Goal: Task Accomplishment & Management: Use online tool/utility

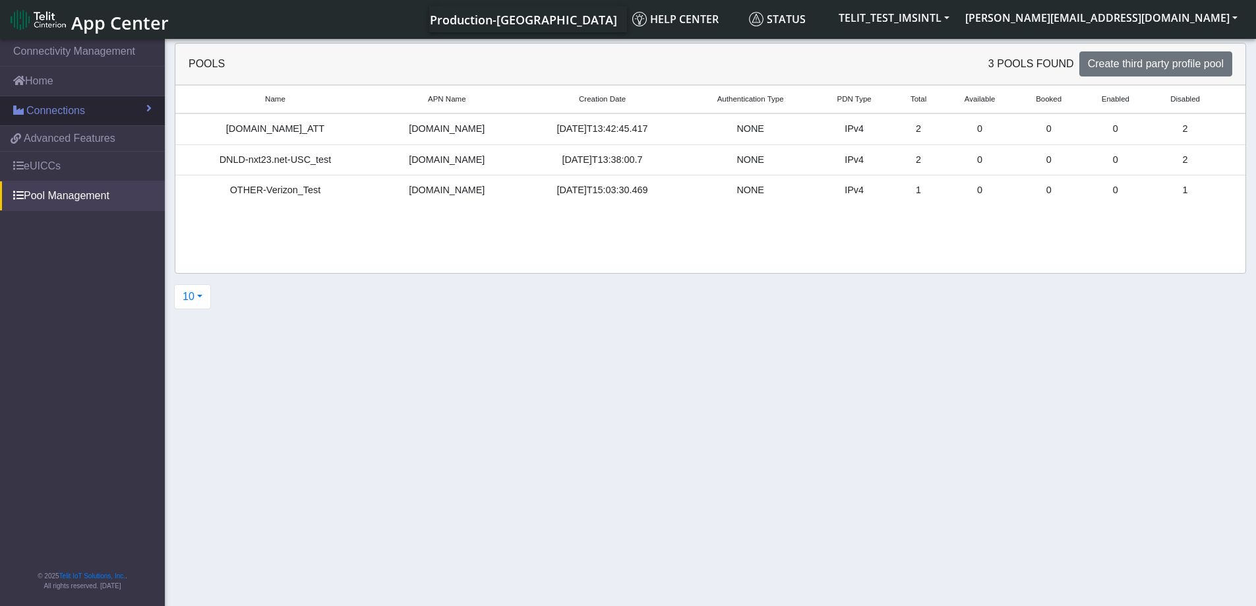
click at [74, 111] on span "Connections" at bounding box center [55, 111] width 59 height 16
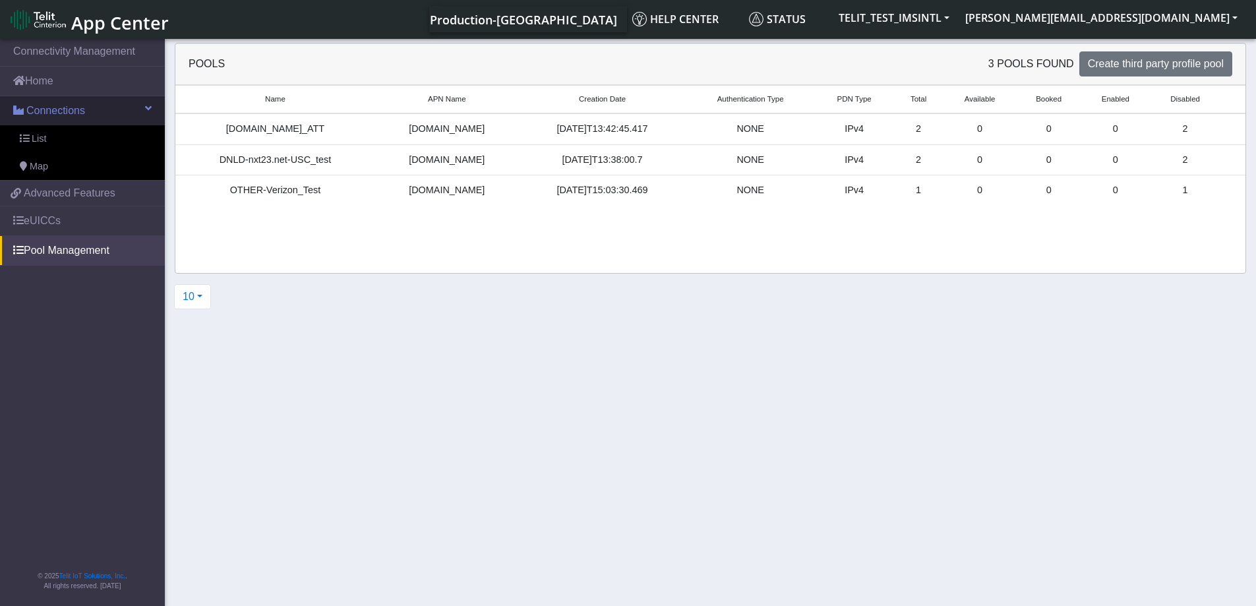
click at [88, 111] on link "Connections" at bounding box center [82, 110] width 165 height 29
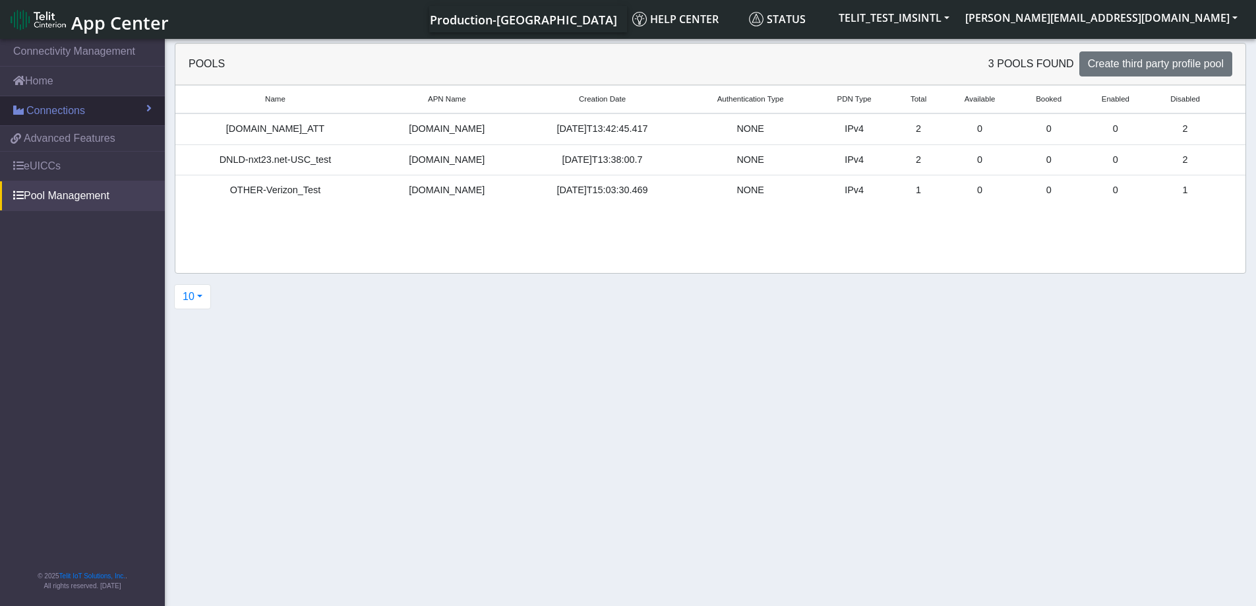
click at [73, 112] on span "Connections" at bounding box center [55, 111] width 59 height 16
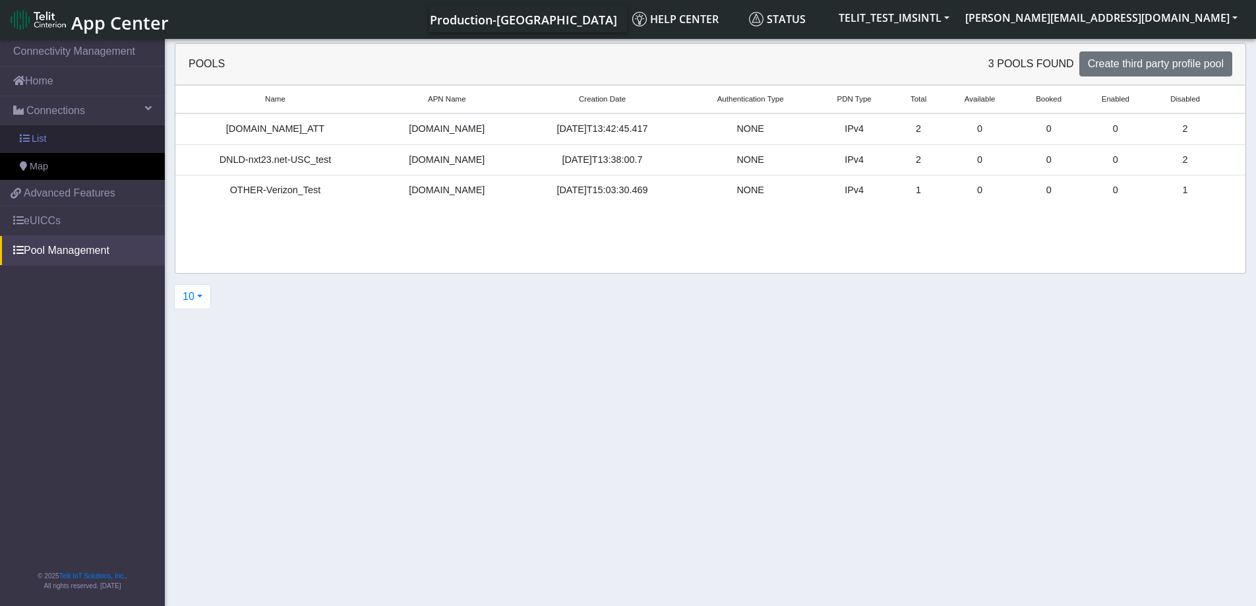
click at [52, 133] on link "List" at bounding box center [82, 139] width 165 height 28
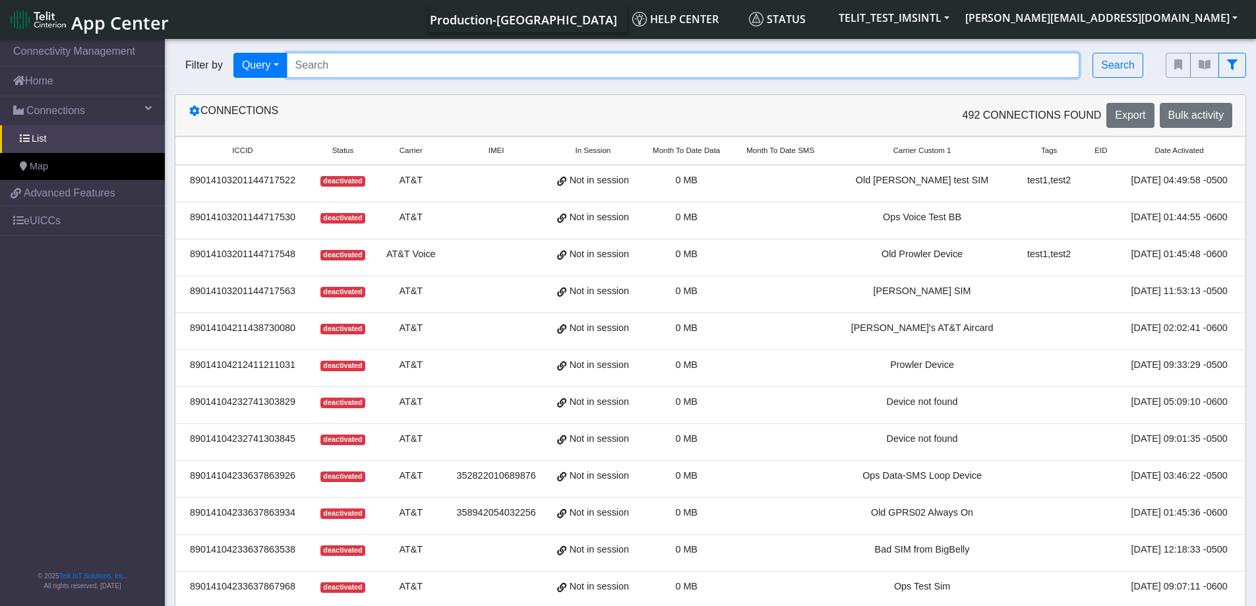
click at [370, 67] on input "Search..." at bounding box center [683, 65] width 793 height 25
paste input "89358152000000842981"
type input "89358152000000842981"
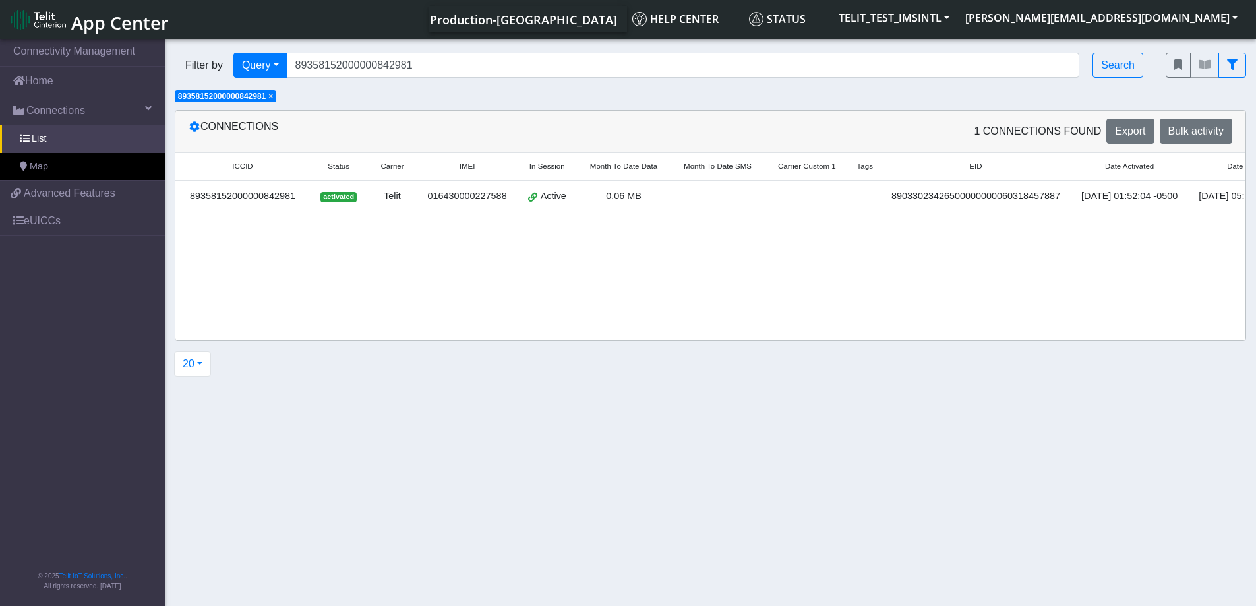
click at [252, 192] on div "89358152000000842981" at bounding box center [242, 196] width 119 height 15
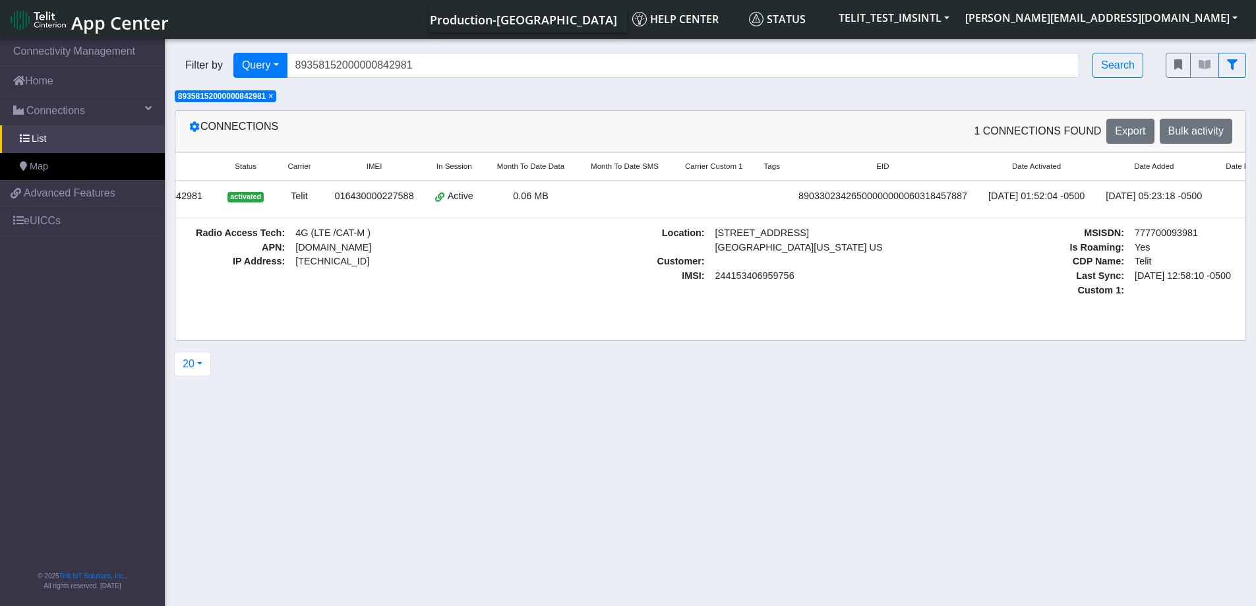
scroll to position [0, 209]
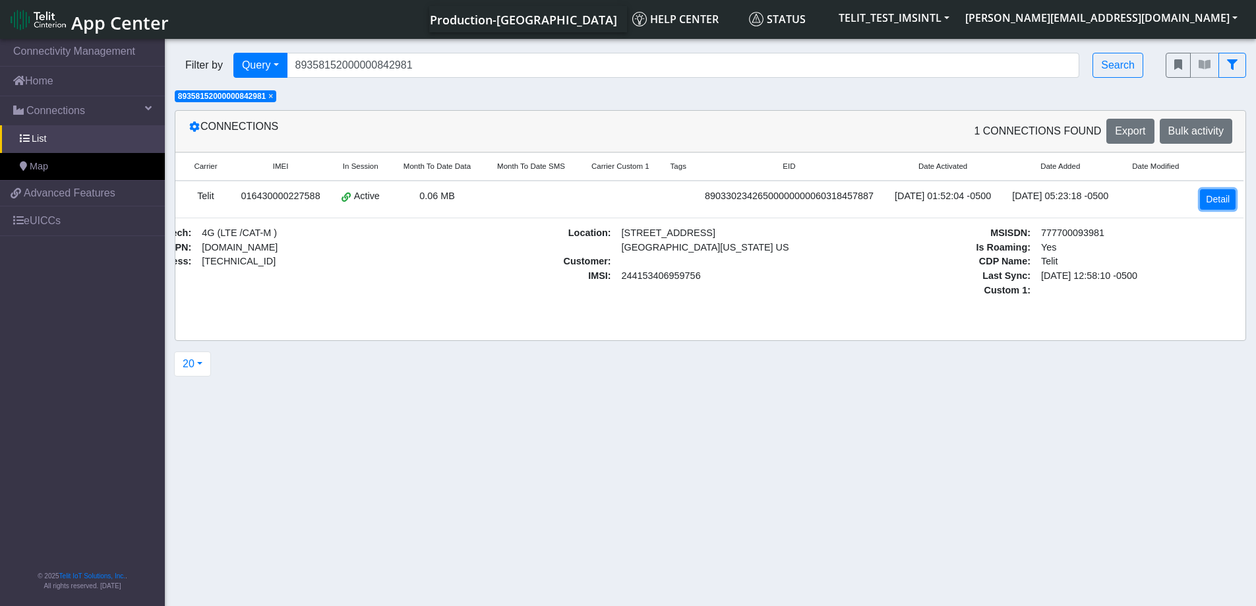
click at [1222, 201] on link "Detail" at bounding box center [1218, 199] width 36 height 20
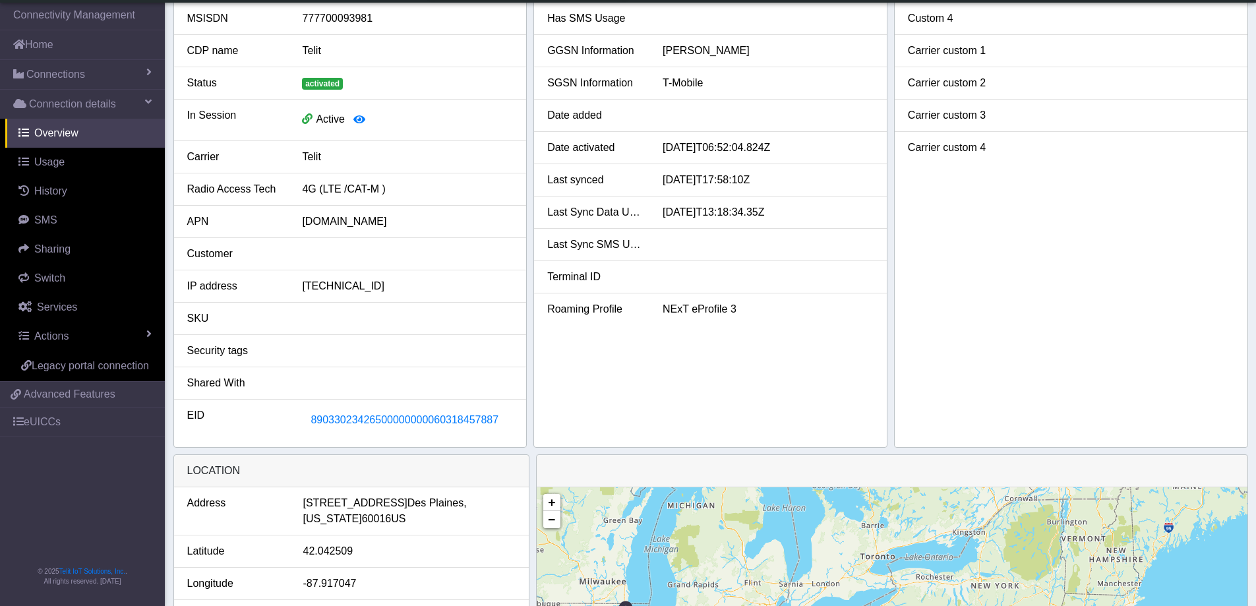
scroll to position [176, 0]
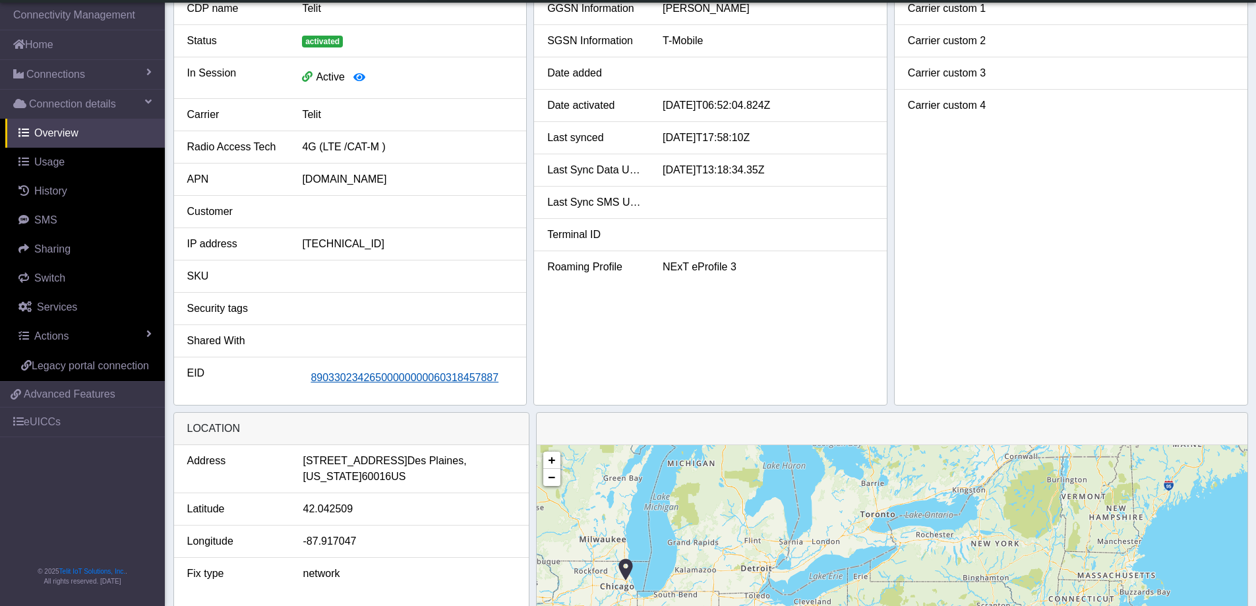
click at [436, 374] on span "89033023426500000000060318457887" at bounding box center [404, 377] width 188 height 11
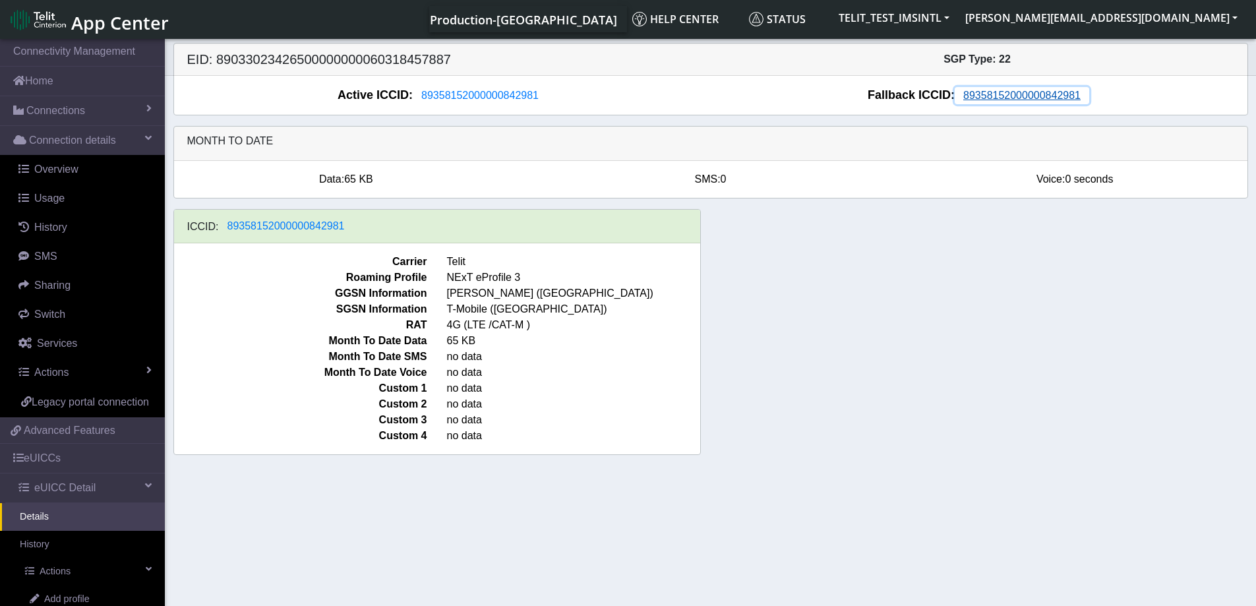
click at [1012, 90] on span "89358152000000842981" at bounding box center [1021, 95] width 117 height 11
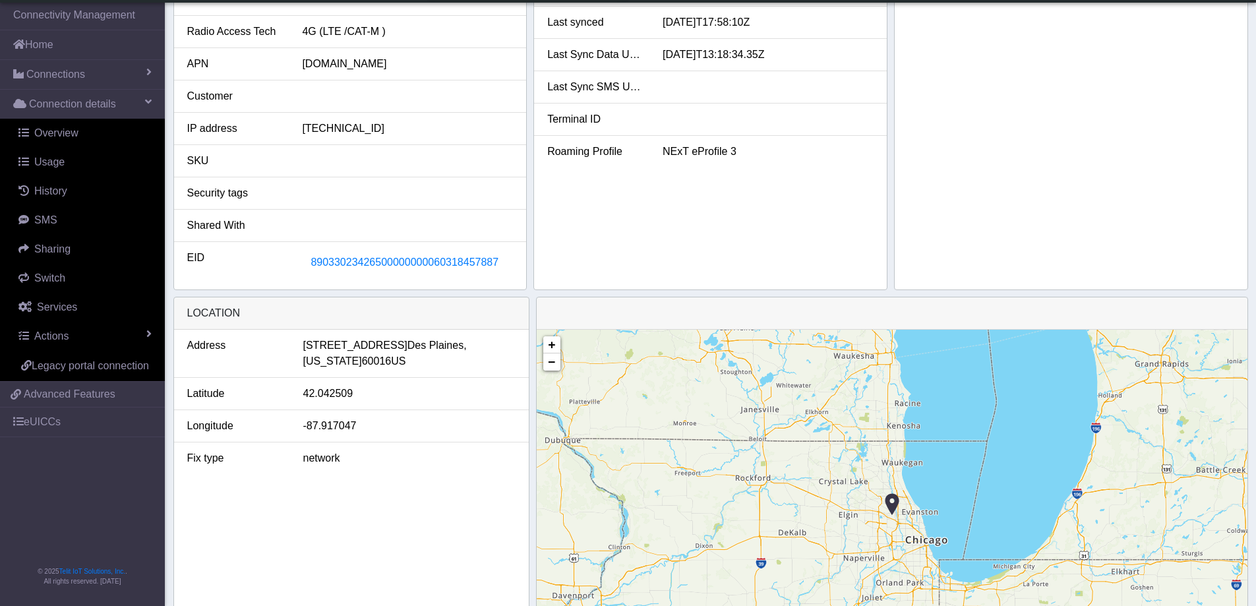
scroll to position [351, 0]
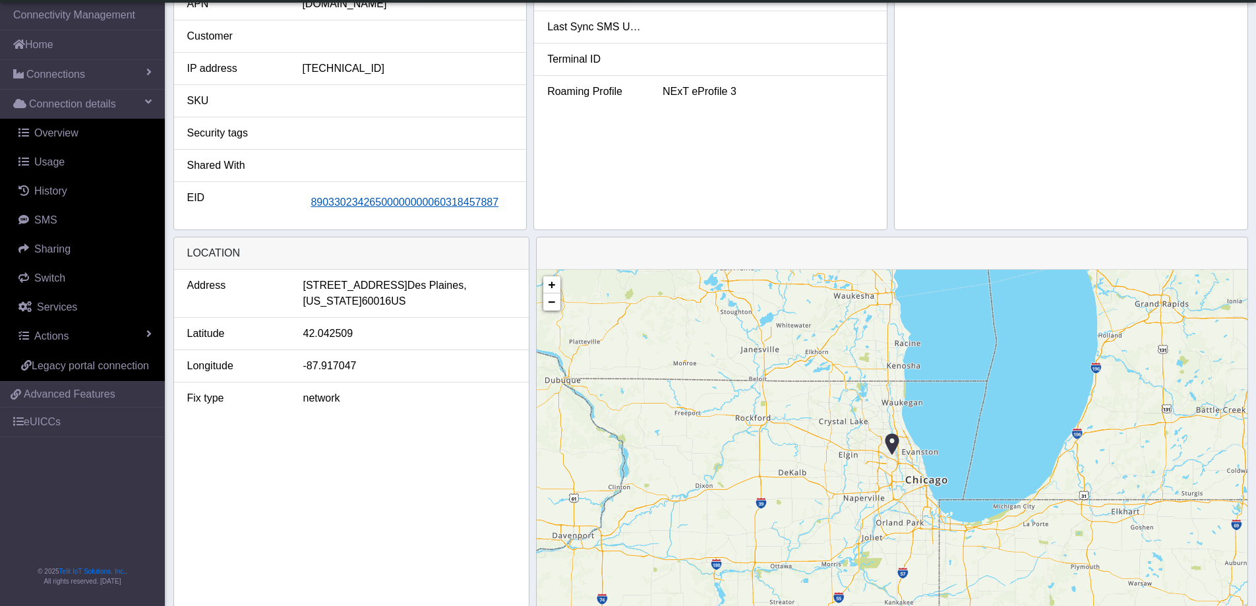
click at [452, 206] on span "89033023426500000000060318457887" at bounding box center [404, 201] width 188 height 11
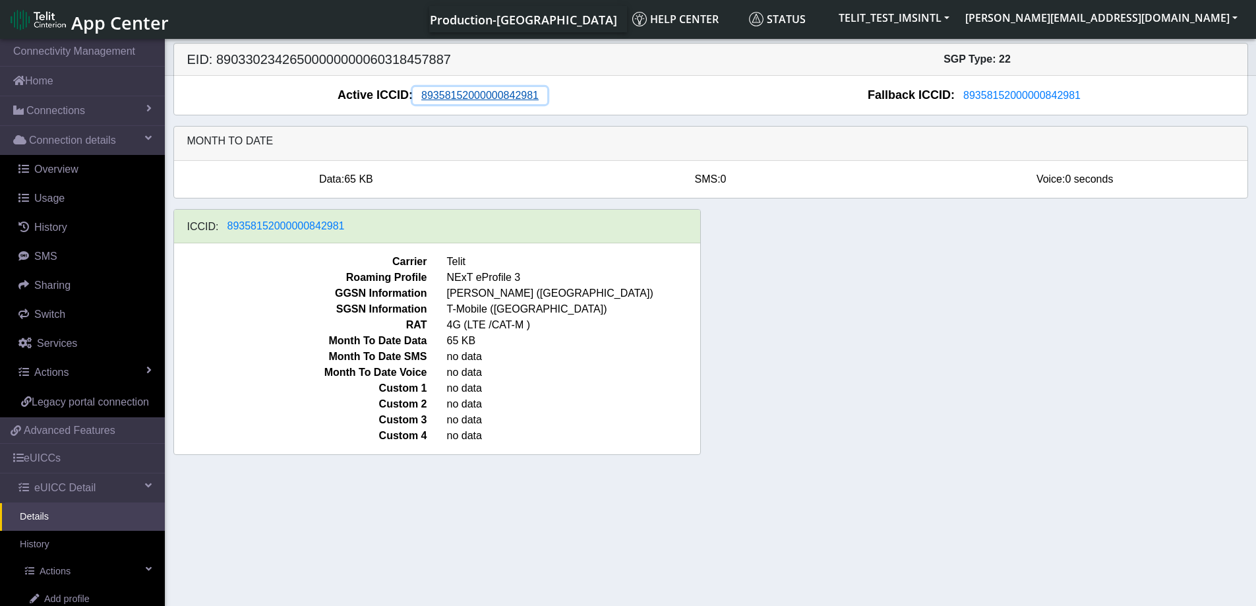
click at [500, 98] on span "89358152000000842981" at bounding box center [479, 95] width 117 height 11
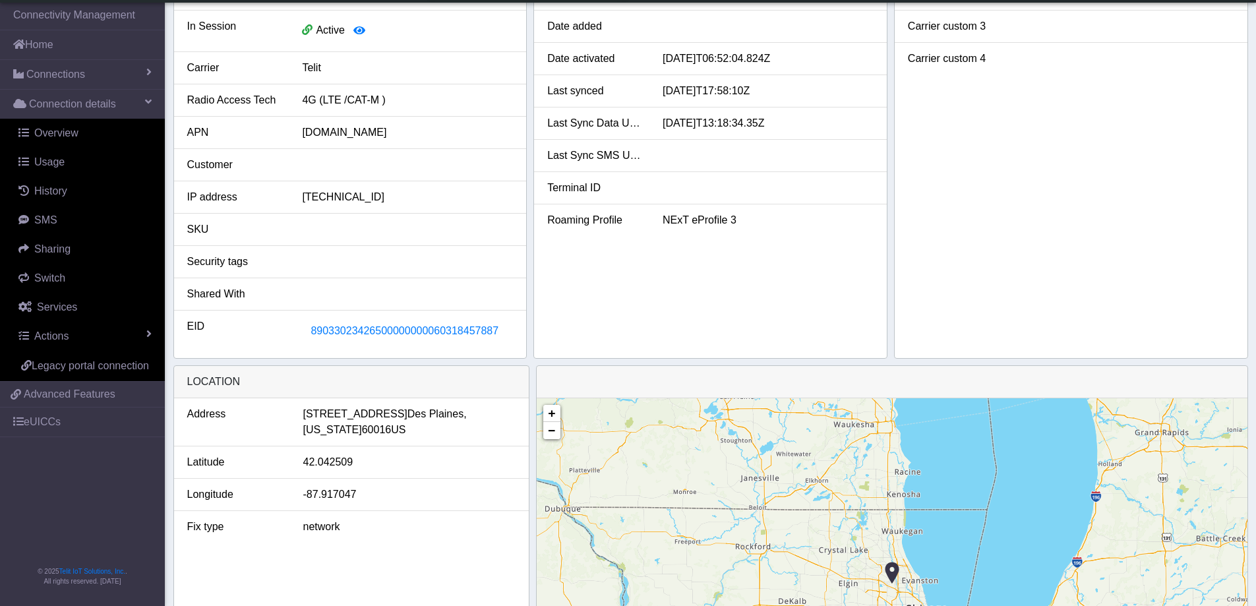
scroll to position [352, 0]
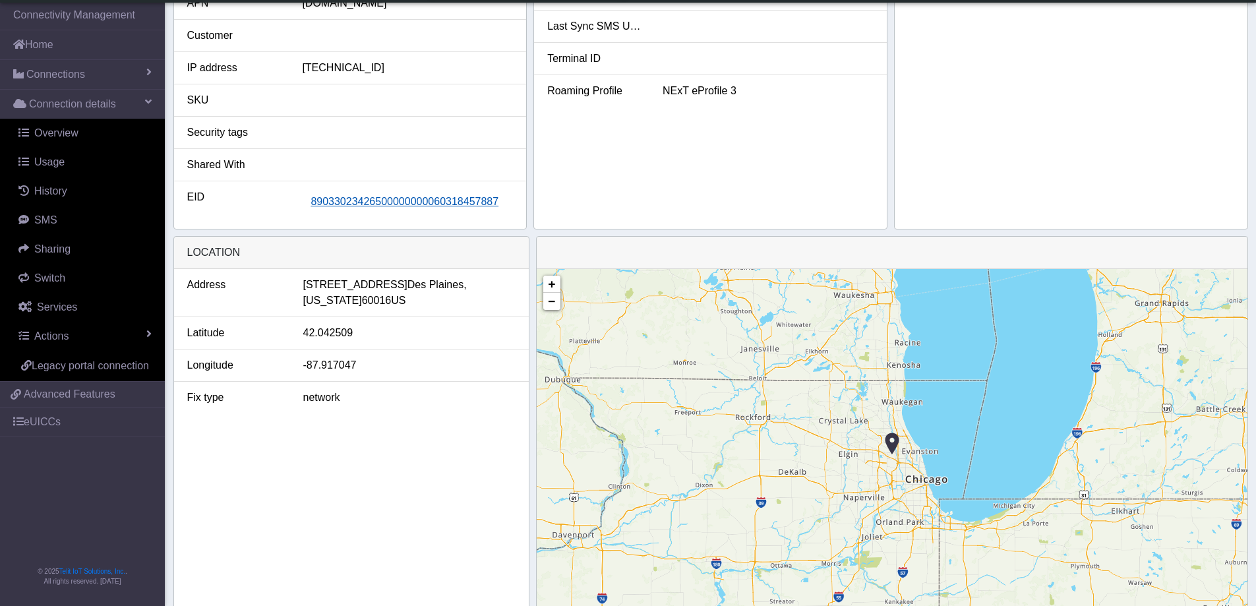
click at [471, 200] on span "89033023426500000000060318457887" at bounding box center [404, 201] width 188 height 11
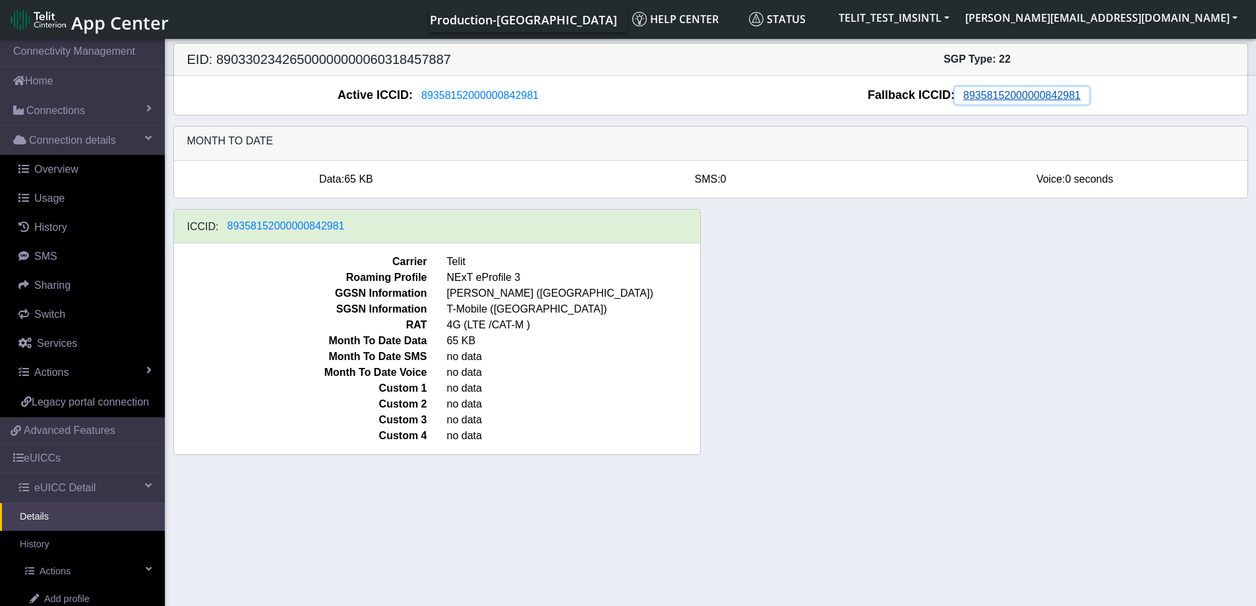
click at [1021, 95] on span "89358152000000842981" at bounding box center [1021, 95] width 117 height 11
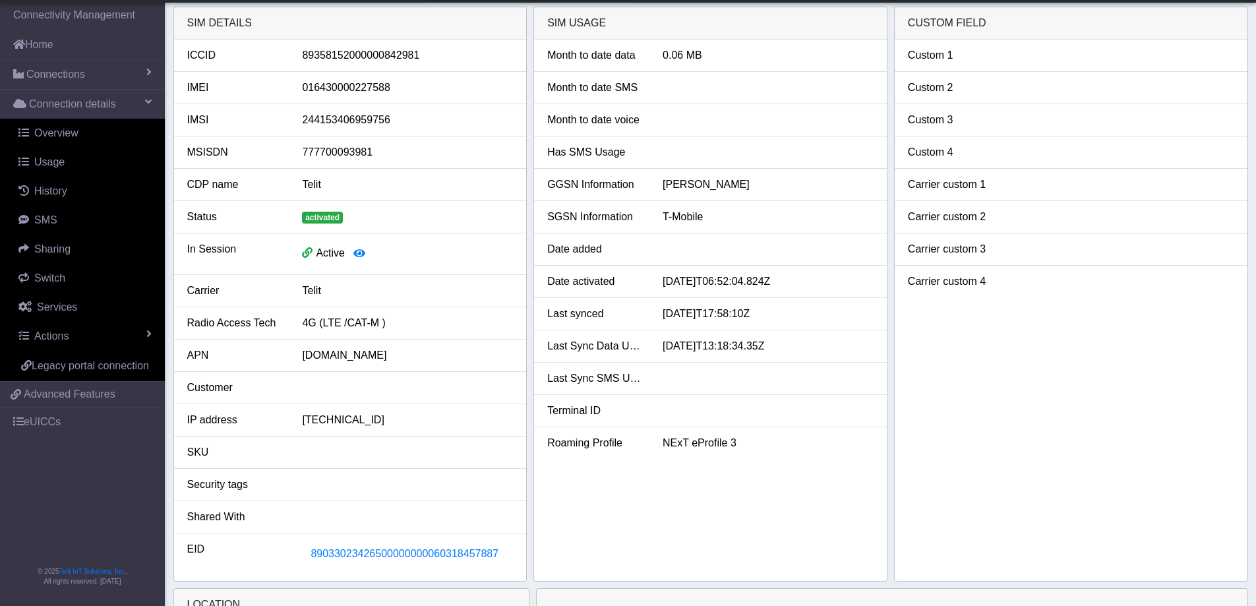
scroll to position [351, 0]
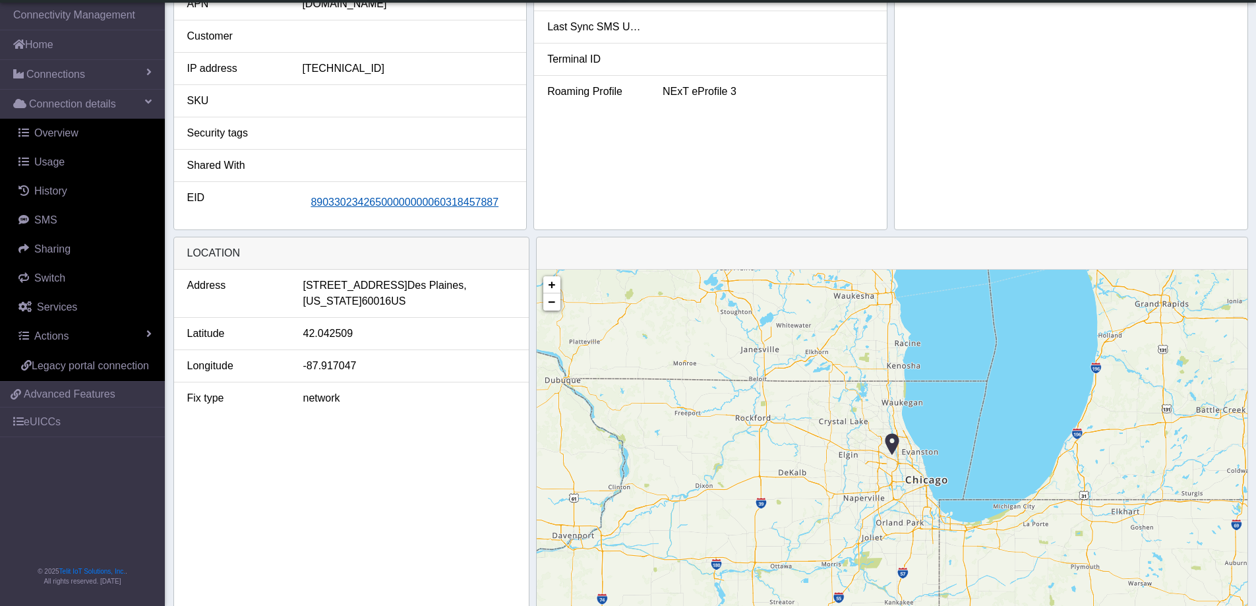
click at [440, 200] on span "89033023426500000000060318457887" at bounding box center [404, 201] width 188 height 11
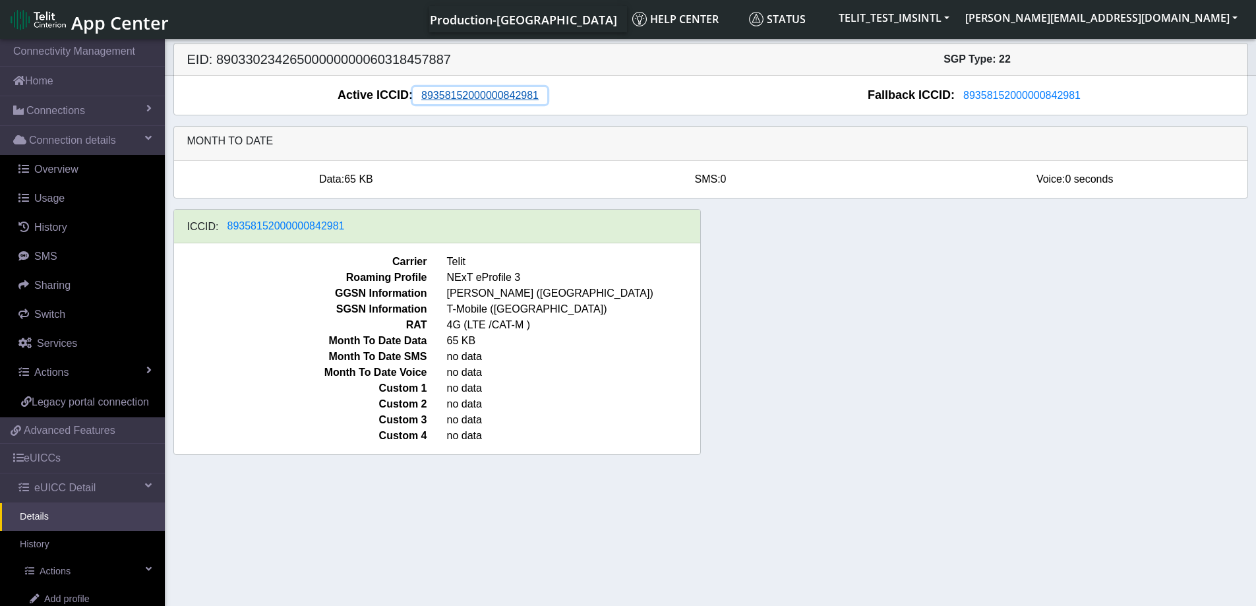
click at [502, 87] on button "89358152000000842981" at bounding box center [480, 95] width 134 height 17
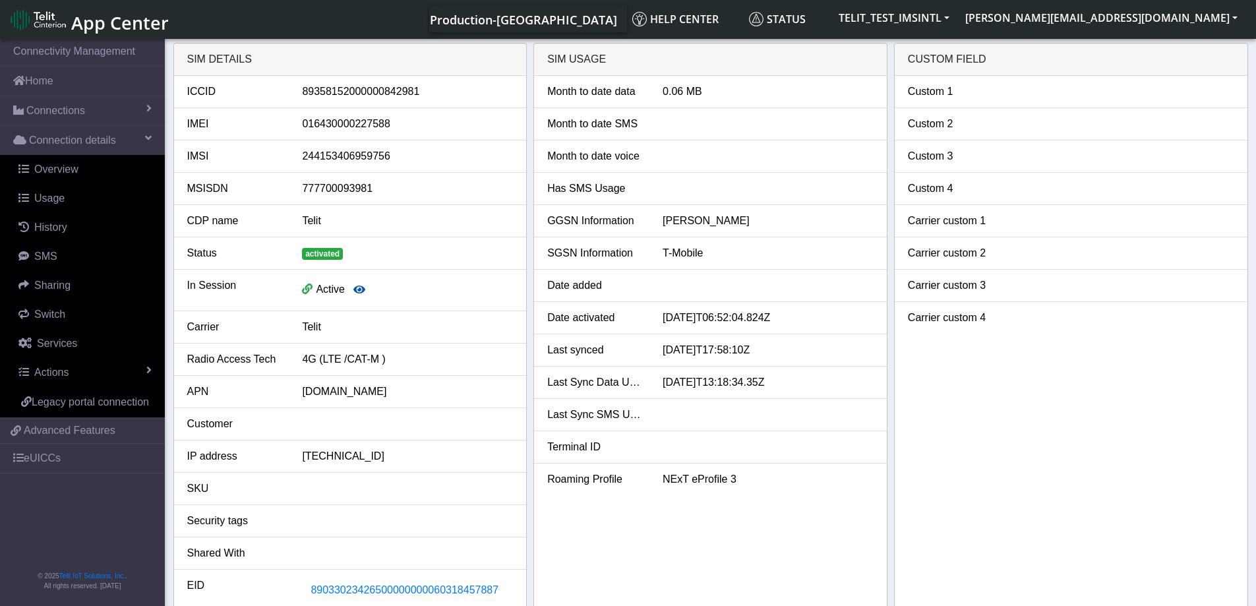
click at [355, 286] on icon "button" at bounding box center [359, 289] width 12 height 11
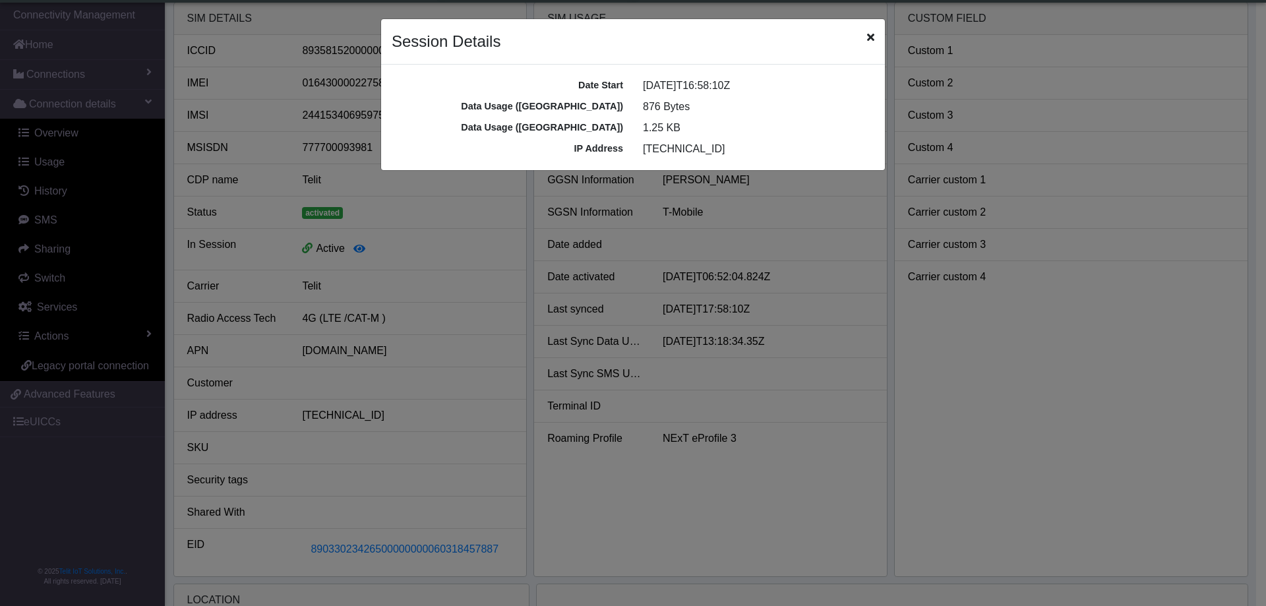
click at [873, 37] on icon "Close" at bounding box center [870, 37] width 7 height 11
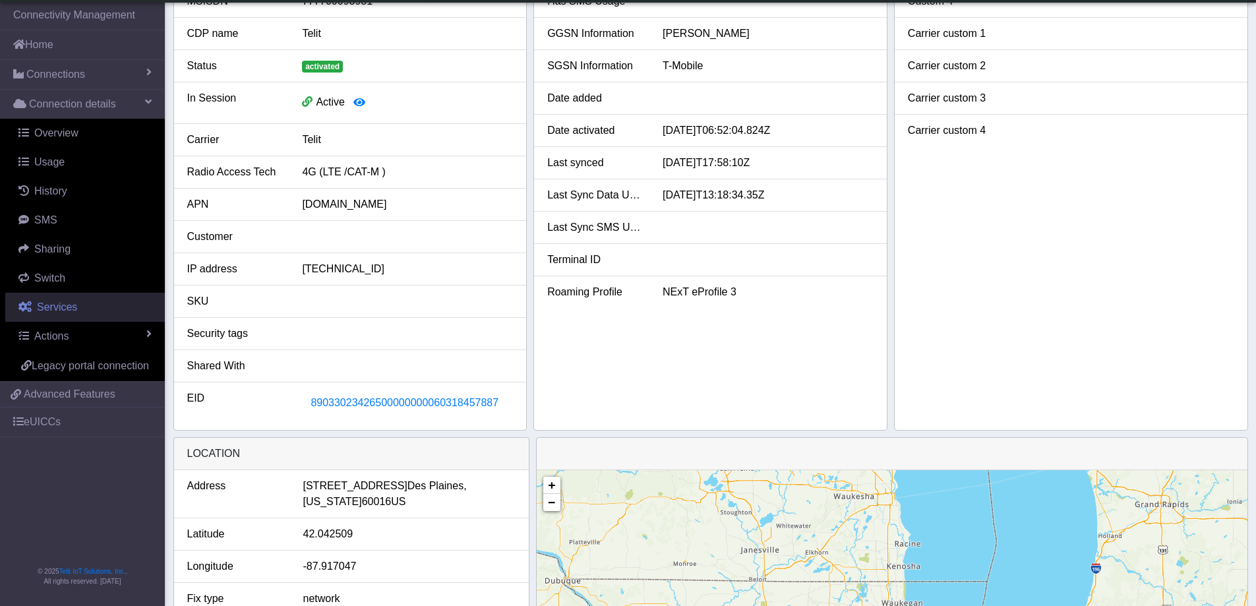
scroll to position [176, 0]
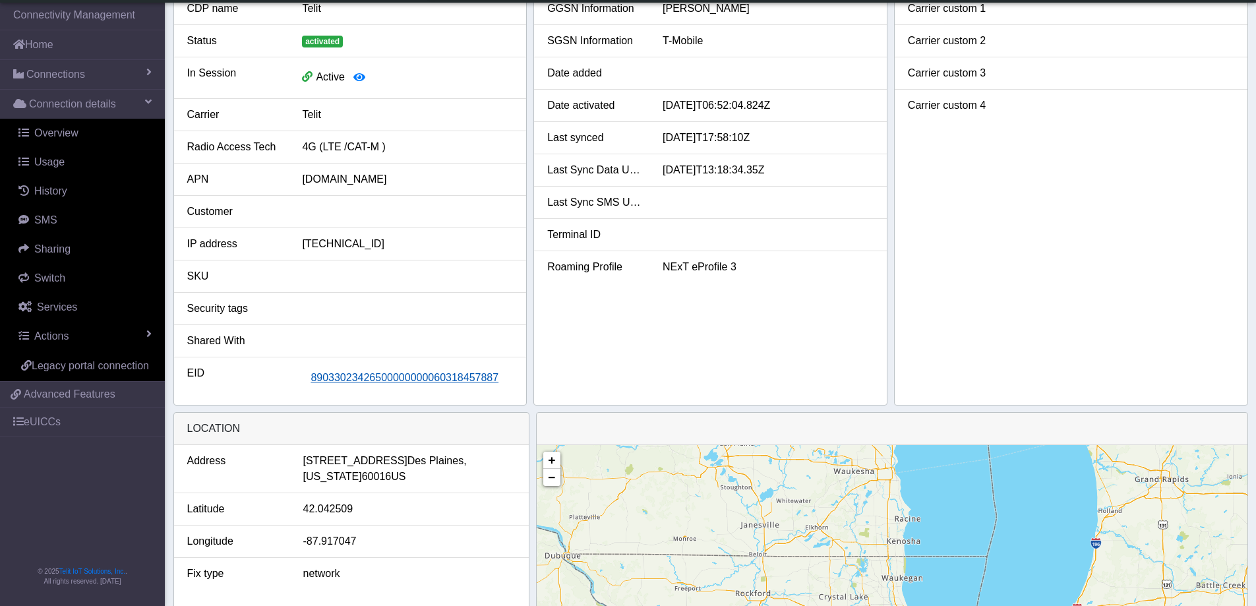
click at [367, 372] on span "89033023426500000000060318457887" at bounding box center [404, 377] width 188 height 11
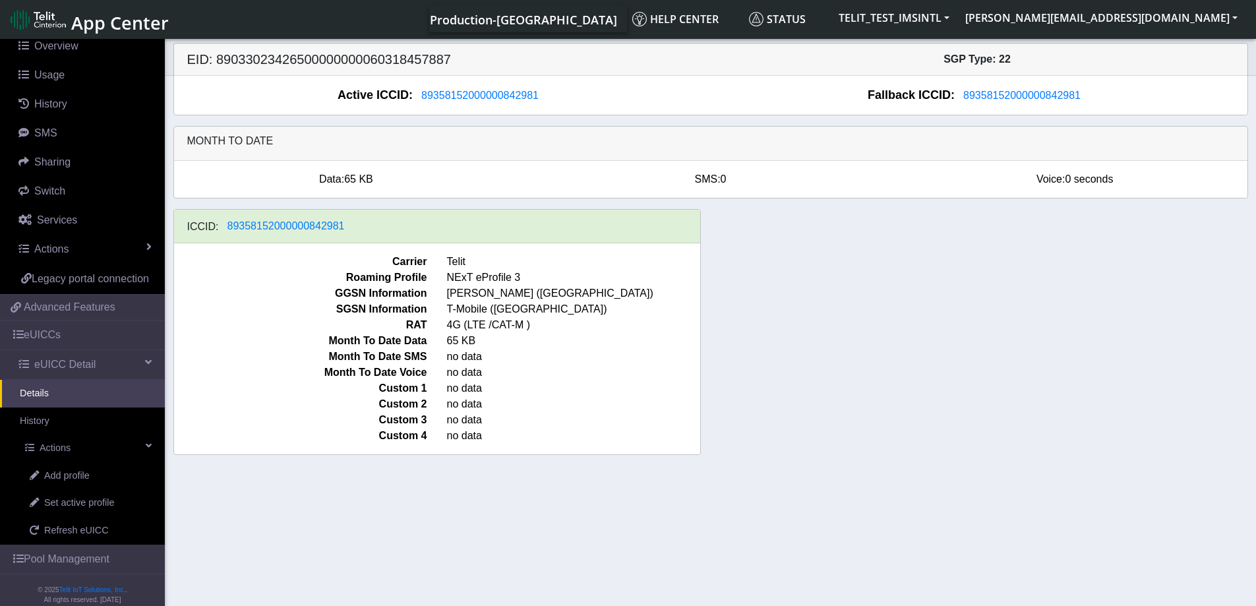
scroll to position [153, 0]
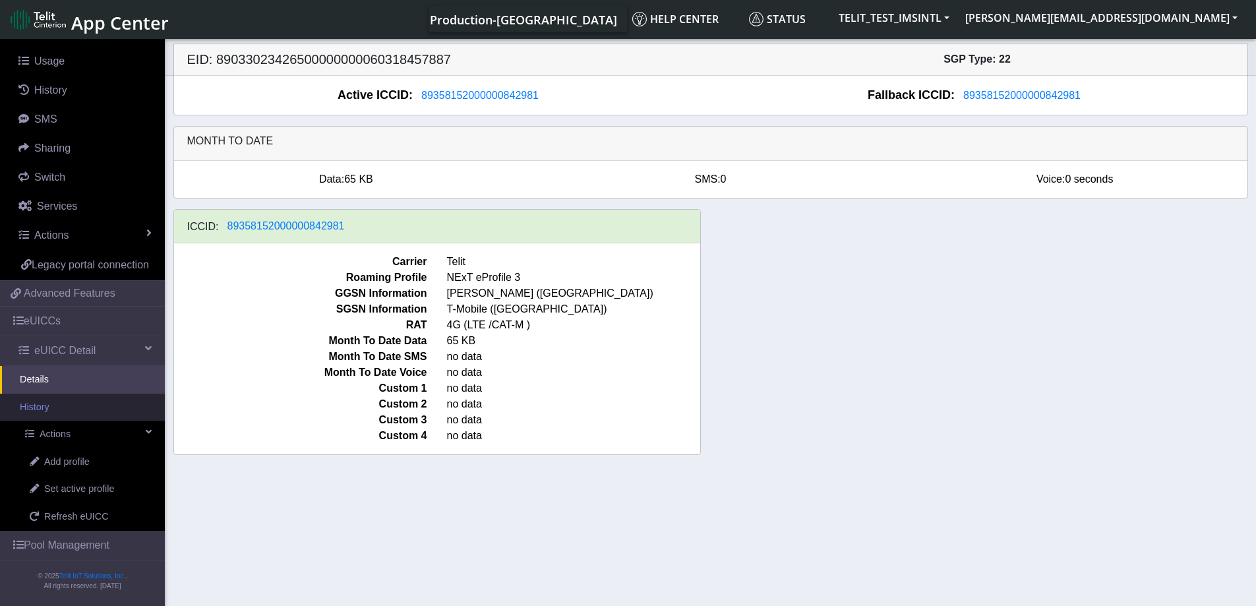
click at [57, 410] on link "History" at bounding box center [82, 408] width 165 height 28
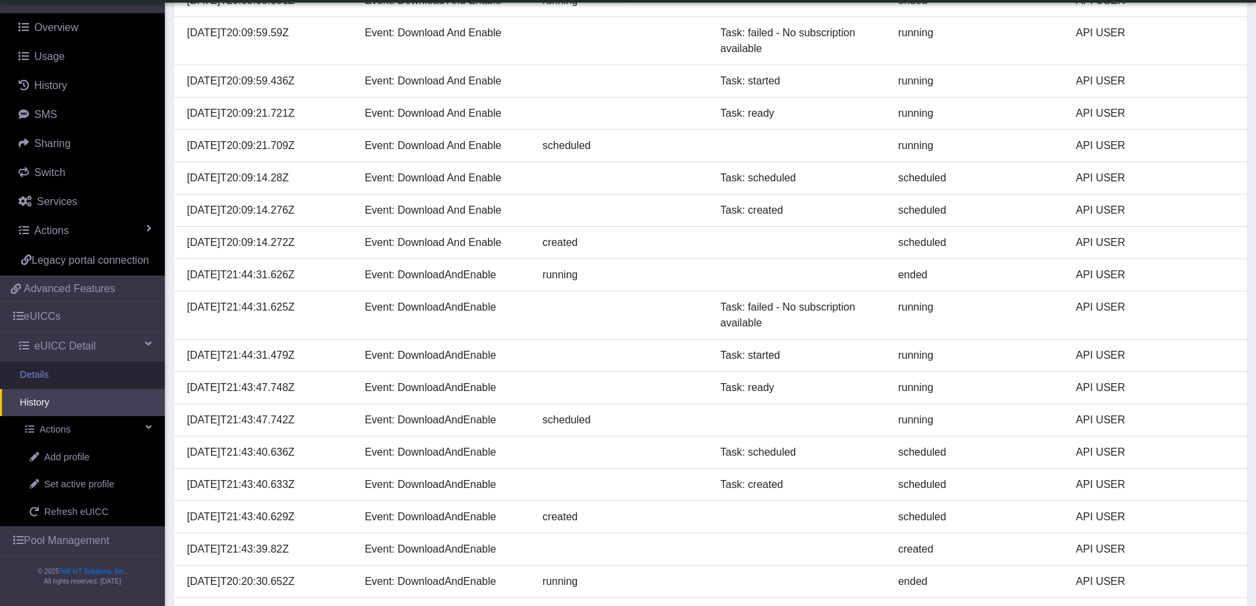
scroll to position [313, 0]
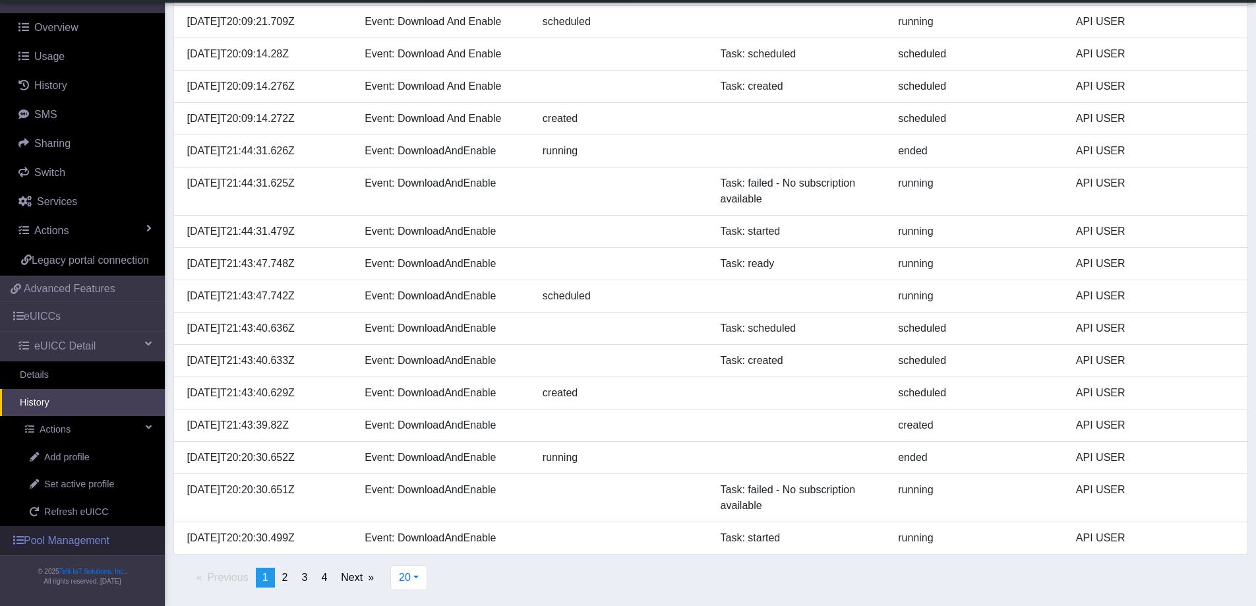
click at [69, 546] on link "Pool Management" at bounding box center [82, 540] width 165 height 29
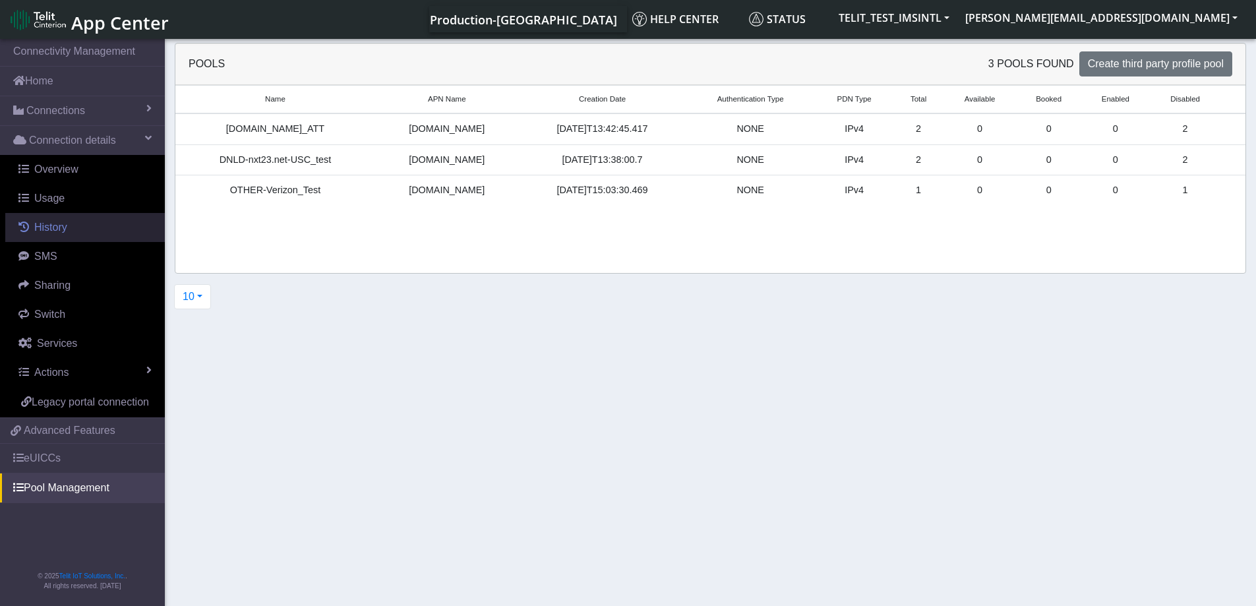
click at [60, 227] on span "History" at bounding box center [50, 226] width 33 height 11
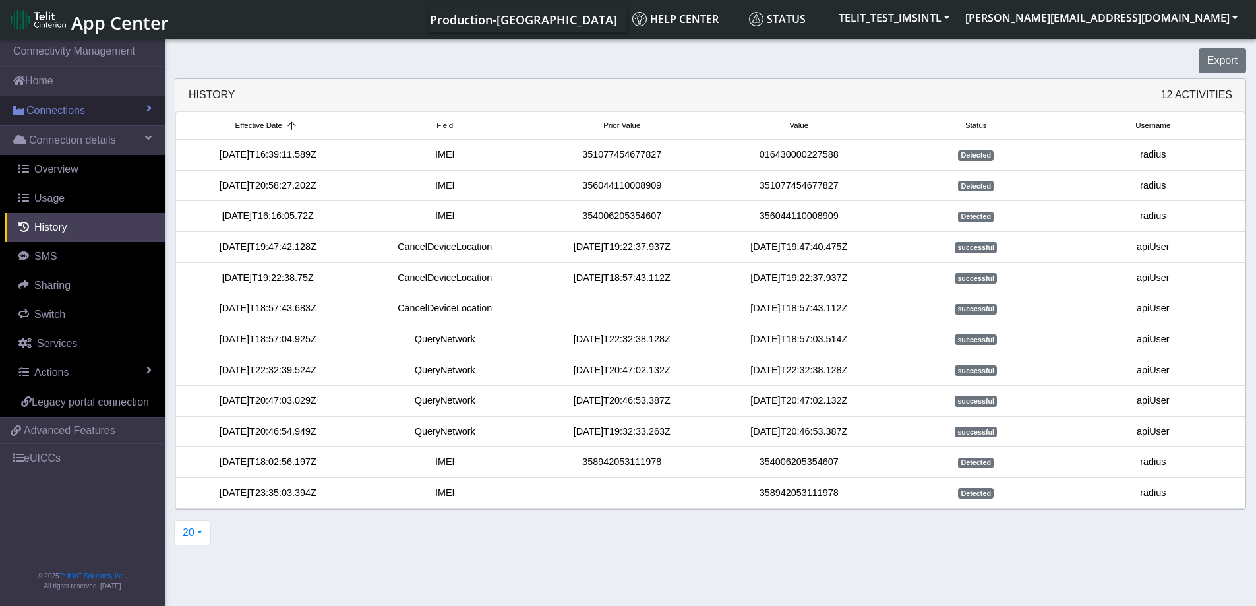
click at [80, 115] on span "Connections" at bounding box center [55, 111] width 59 height 16
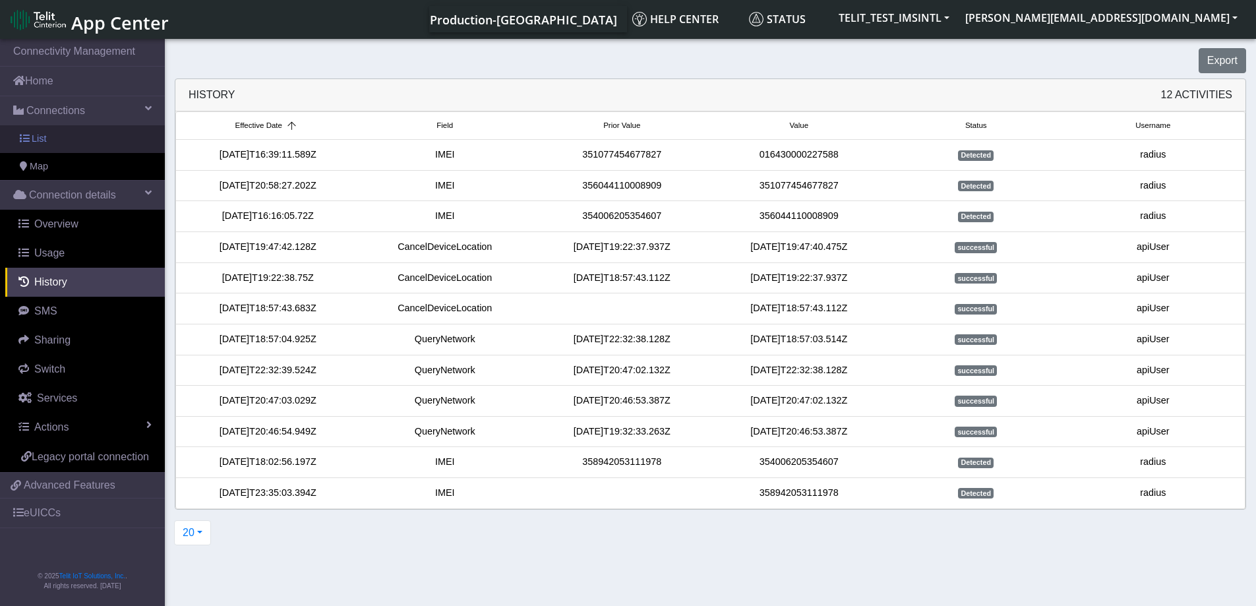
click at [38, 140] on span "List" at bounding box center [39, 139] width 15 height 15
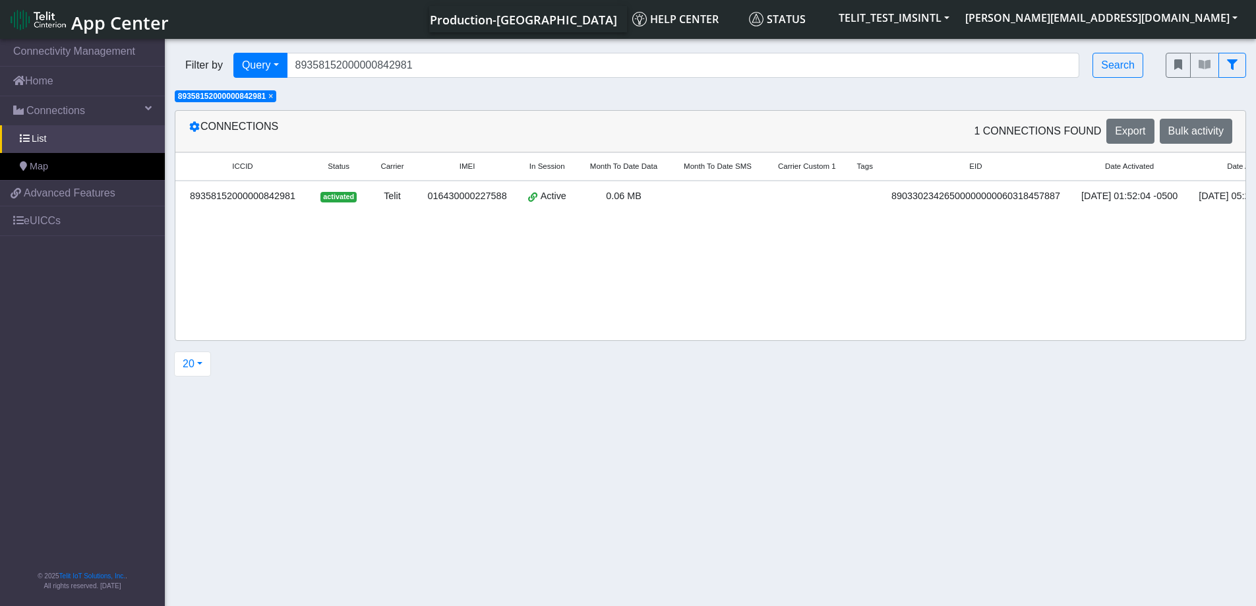
click at [260, 195] on div "89358152000000842981" at bounding box center [242, 196] width 119 height 15
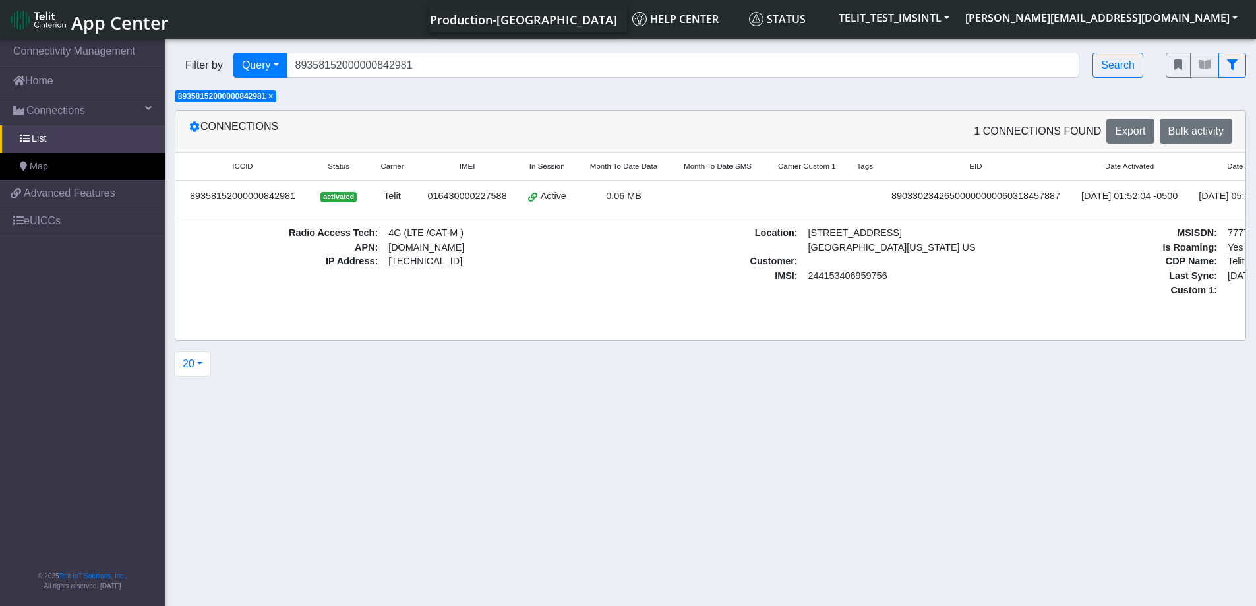
scroll to position [0, 209]
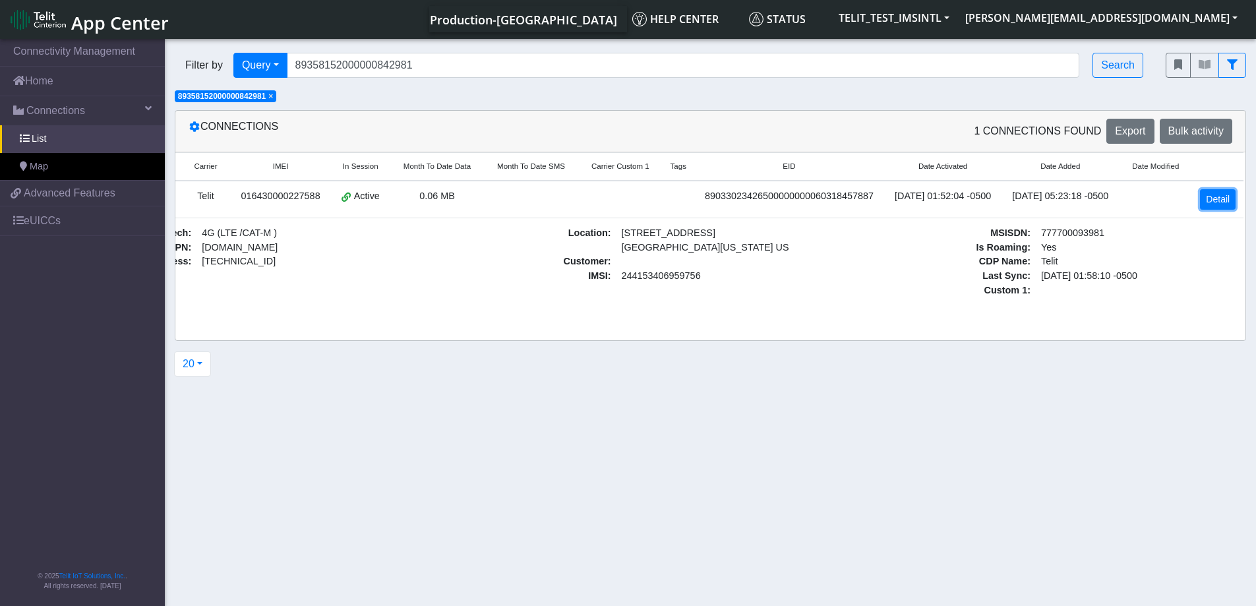
click at [1221, 192] on link "Detail" at bounding box center [1218, 199] width 36 height 20
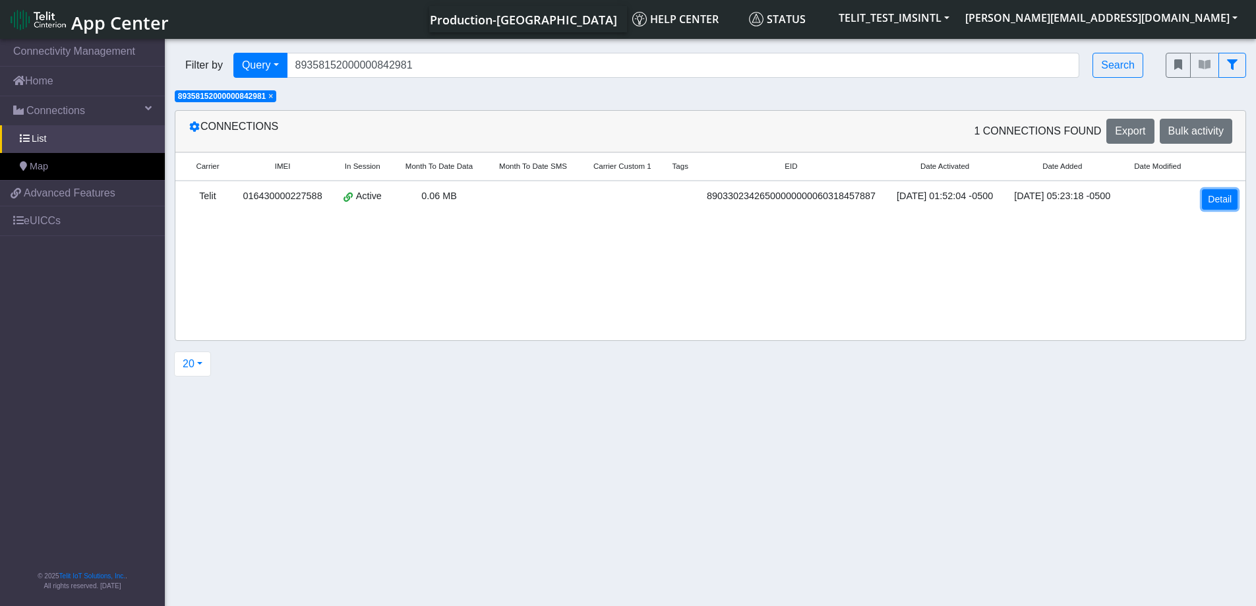
scroll to position [0, 207]
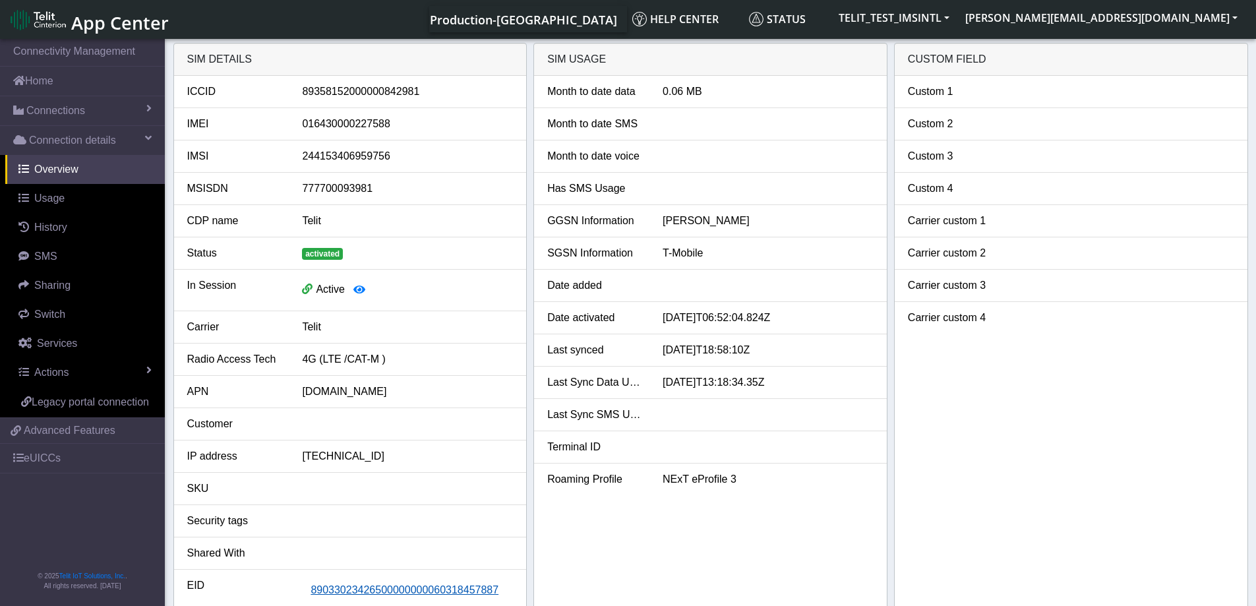
click at [374, 589] on span "89033023426500000000060318457887" at bounding box center [404, 589] width 188 height 11
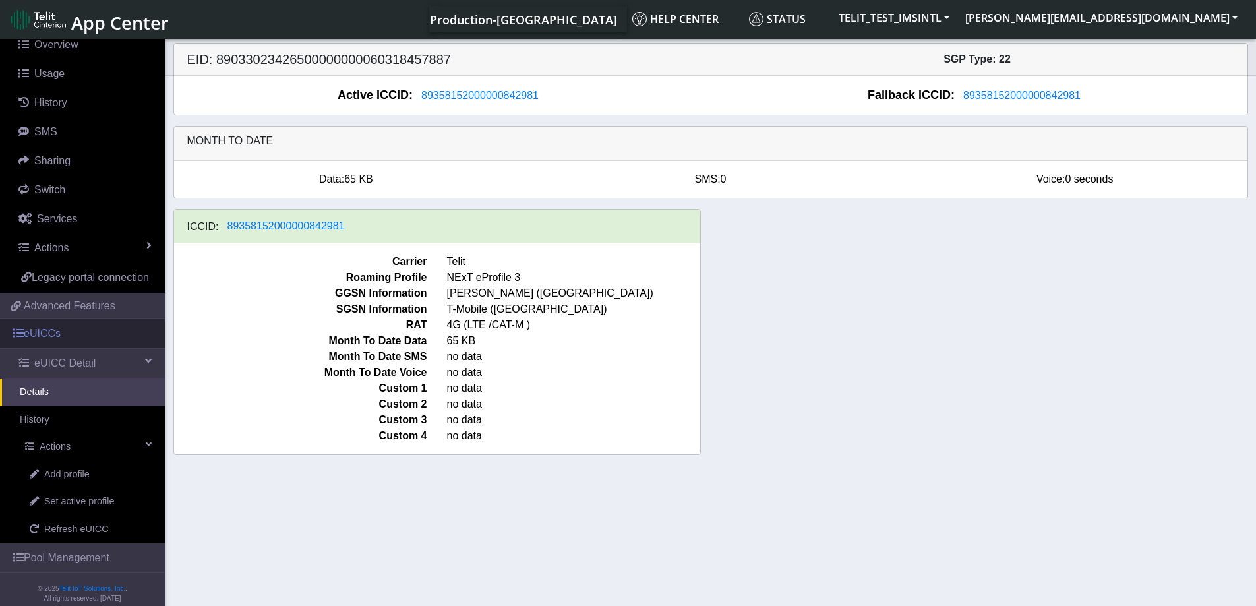
scroll to position [153, 0]
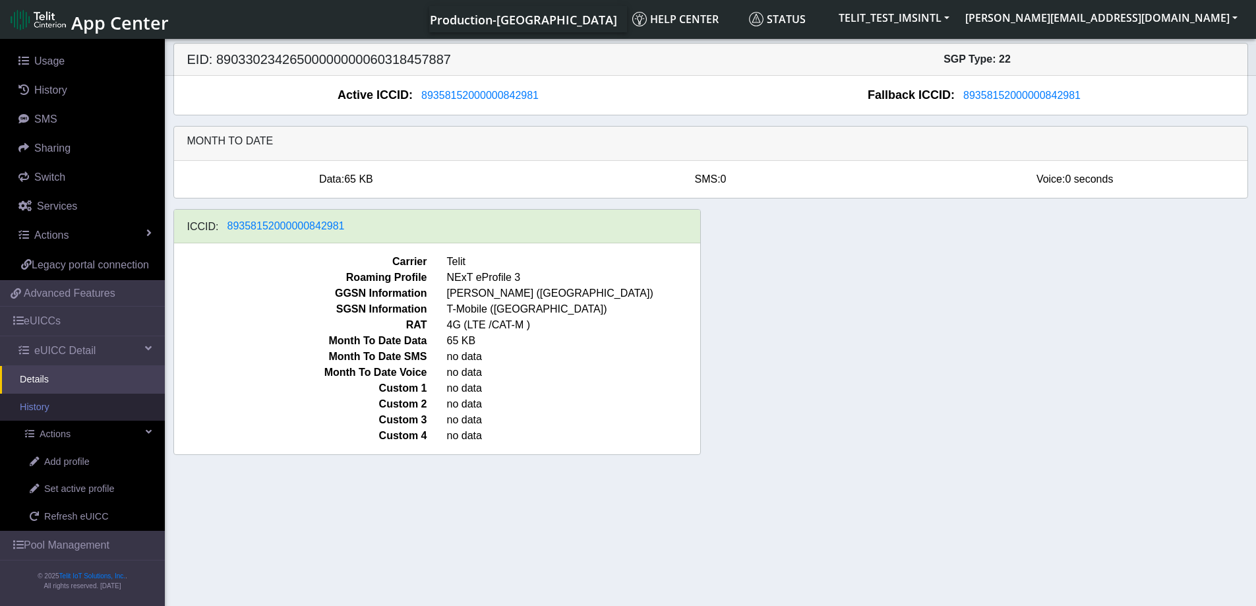
click at [44, 406] on link "History" at bounding box center [82, 408] width 165 height 28
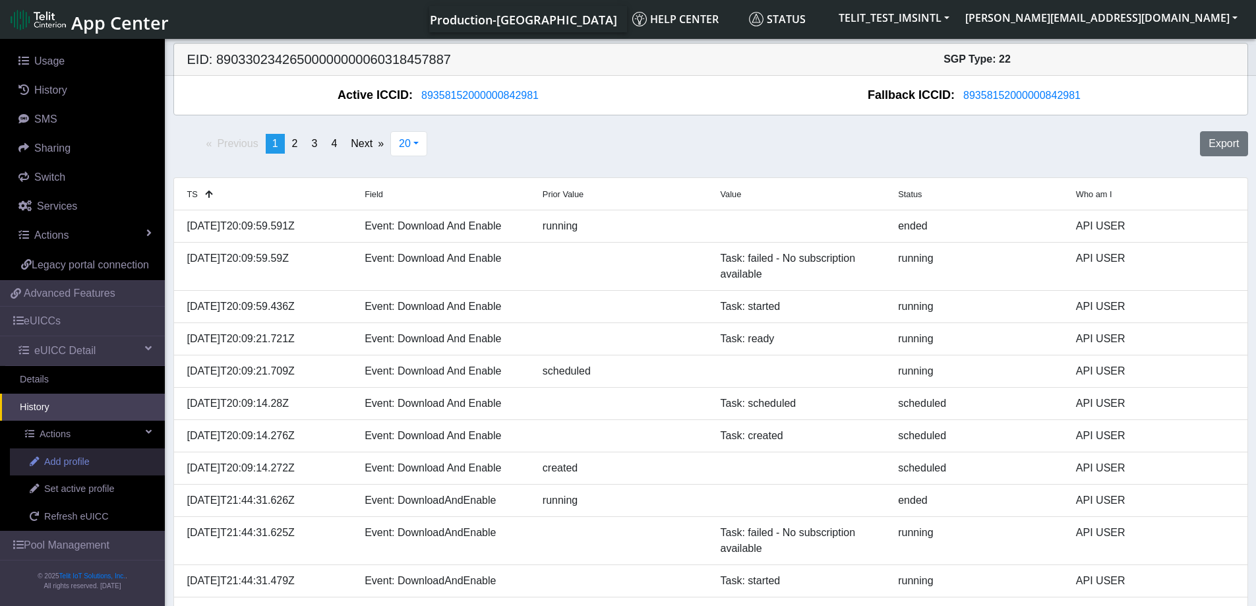
click at [61, 466] on span "Add profile" at bounding box center [66, 462] width 45 height 15
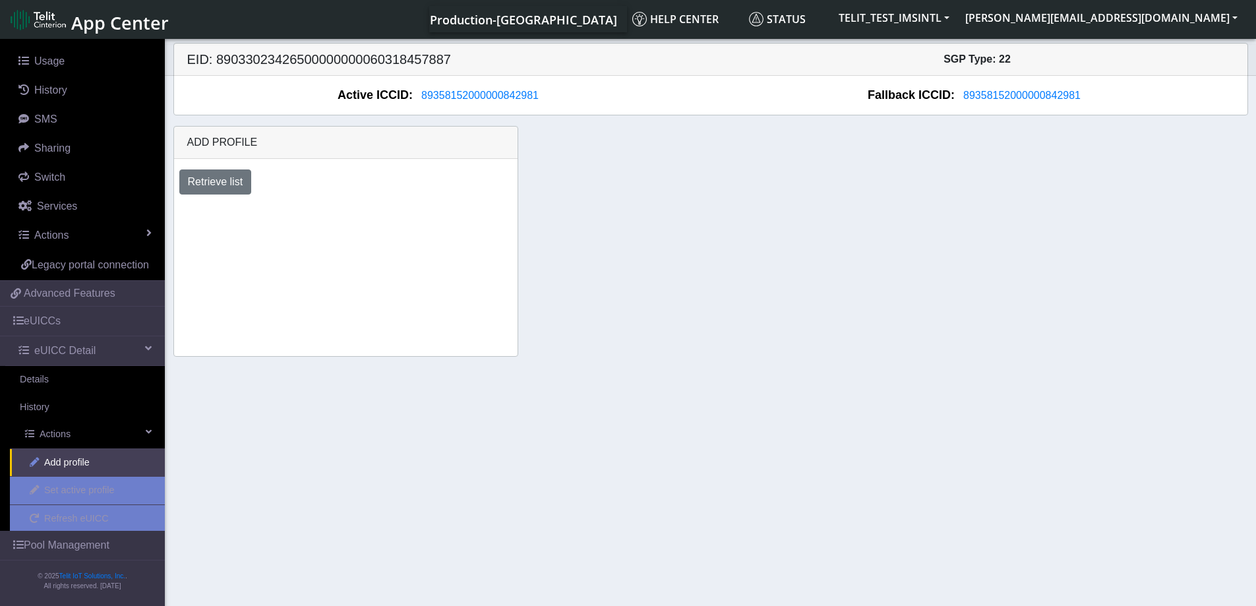
scroll to position [153, 0]
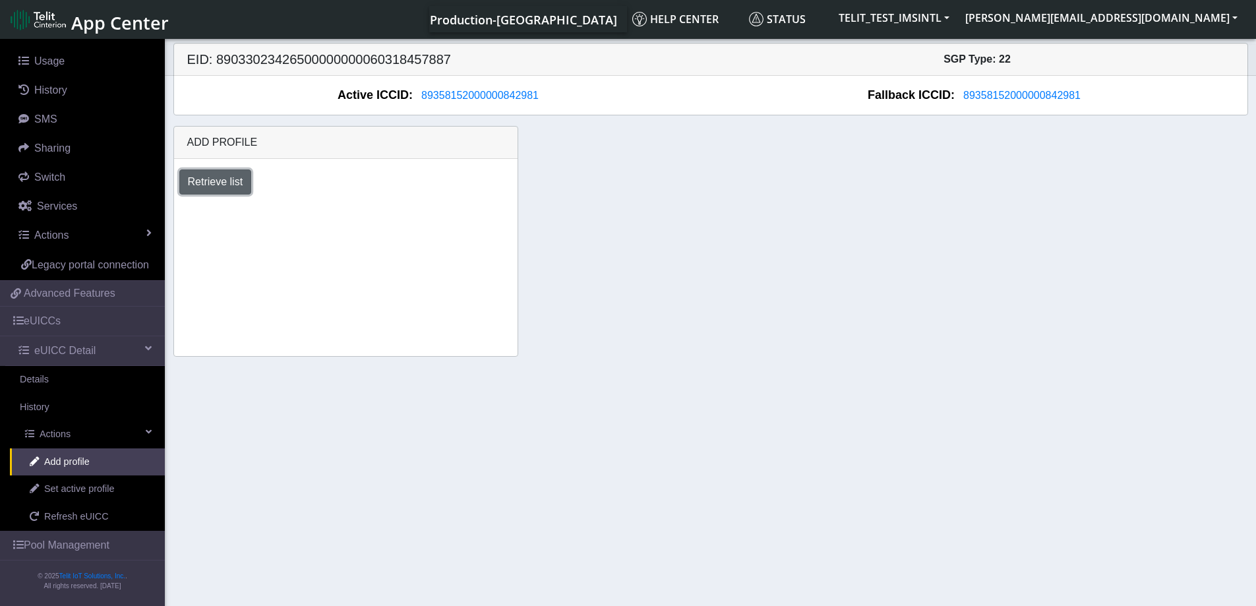
click at [214, 182] on button "Retrieve list" at bounding box center [215, 181] width 73 height 25
click at [326, 216] on select "Select profile to add [DOMAIN_NAME]_ATT DNLD-nxt23.net-USC_test OTHER-Verizon_T…" at bounding box center [258, 217] width 158 height 25
select select "1fc7fafb-408b-426d-8eed-4ade4333d7a7"
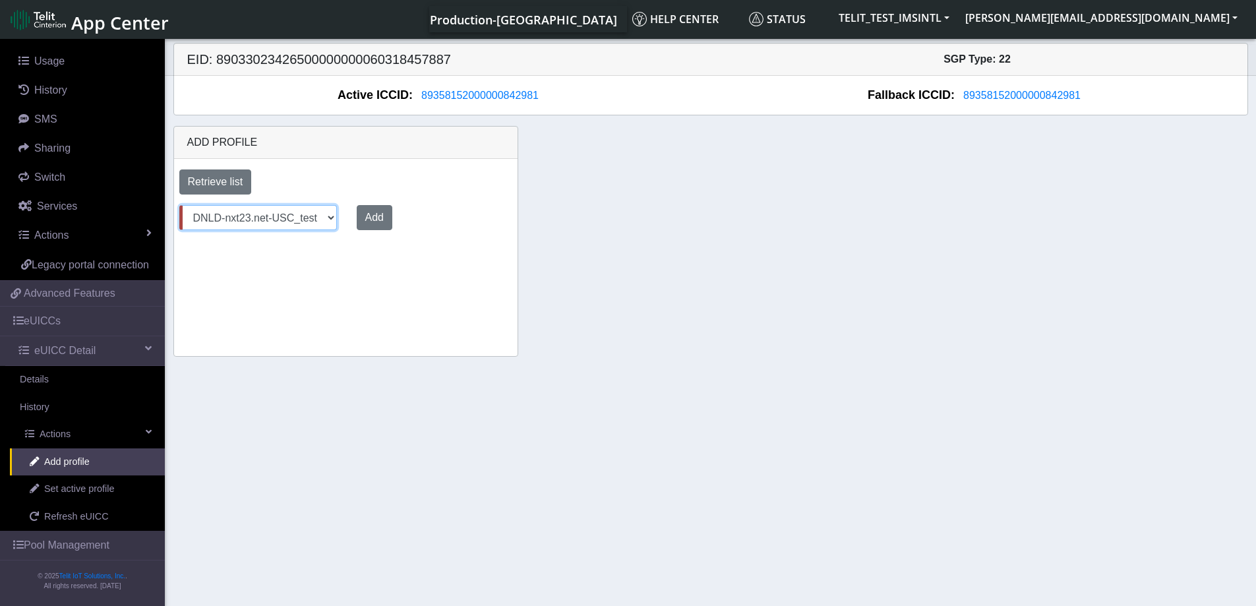
click at [179, 205] on select "Select profile to add [DOMAIN_NAME]_ATT DNLD-nxt23.net-USC_test OTHER-Verizon_T…" at bounding box center [258, 217] width 158 height 25
click at [370, 216] on button "Add" at bounding box center [372, 217] width 36 height 25
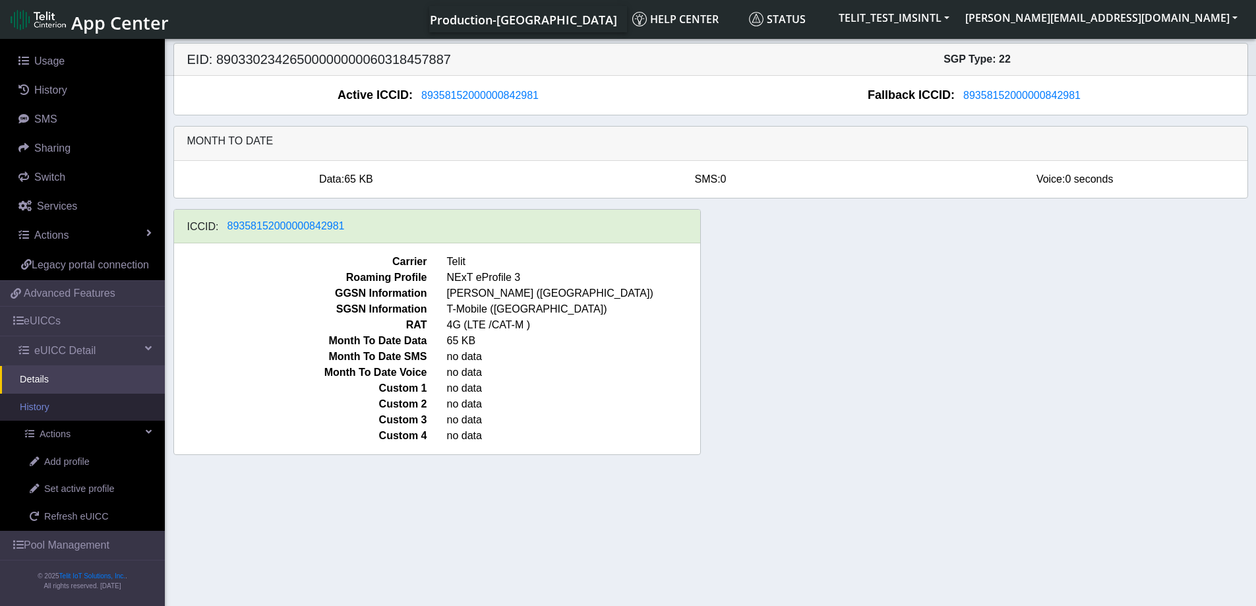
click at [51, 409] on link "History" at bounding box center [82, 408] width 165 height 28
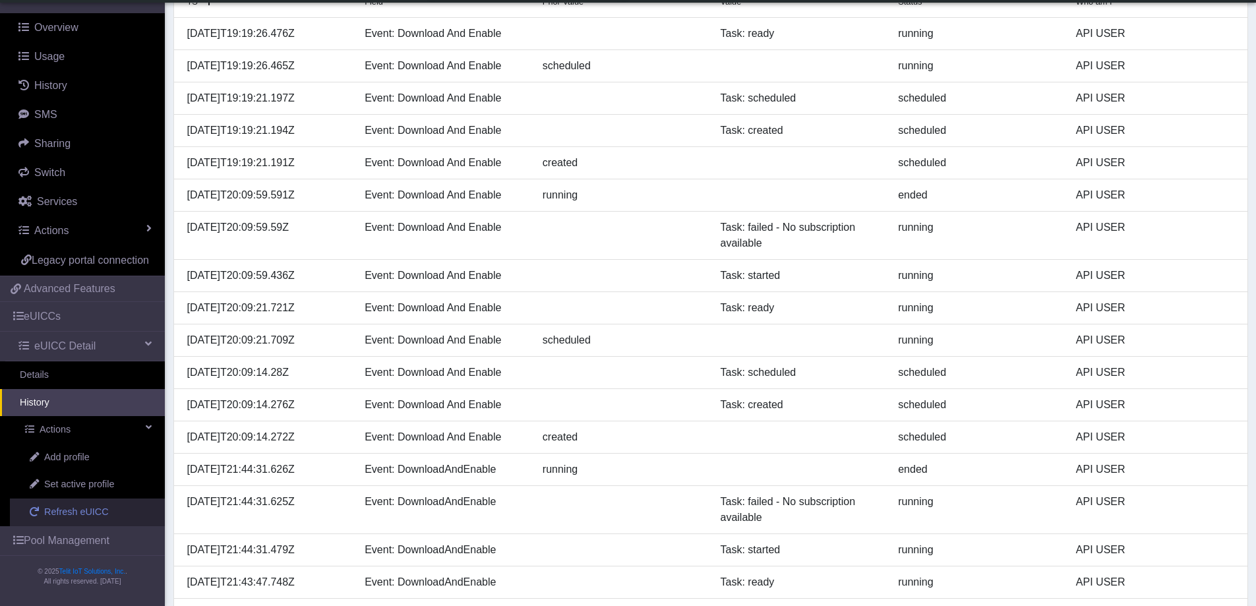
scroll to position [297, 0]
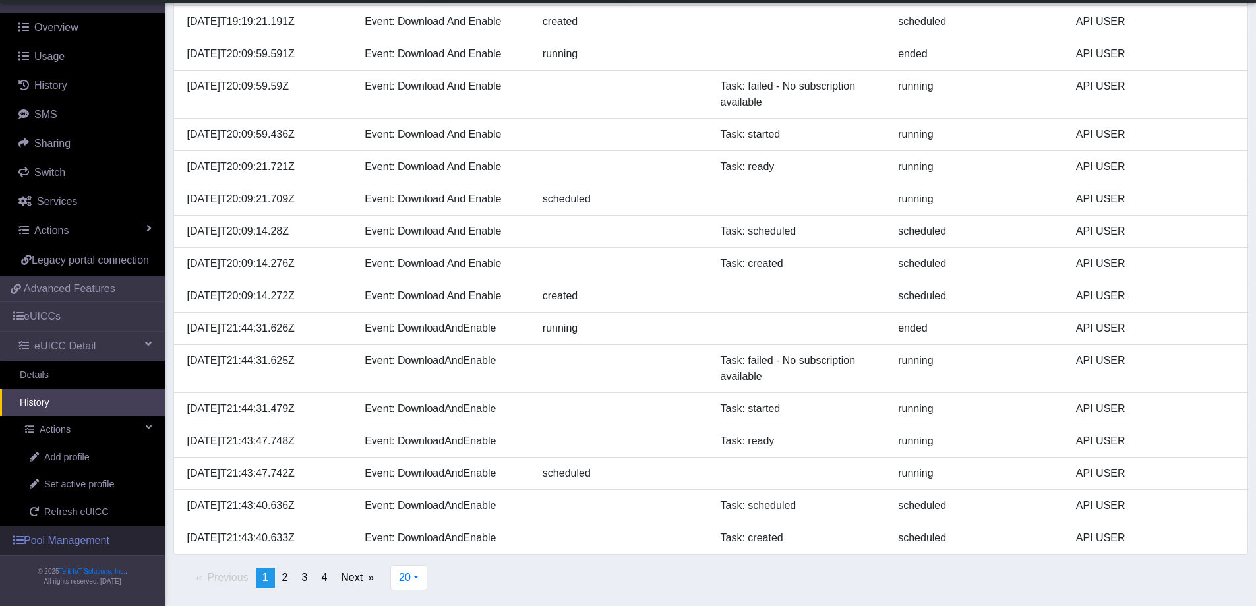
click at [85, 540] on link "Pool Management" at bounding box center [82, 540] width 165 height 29
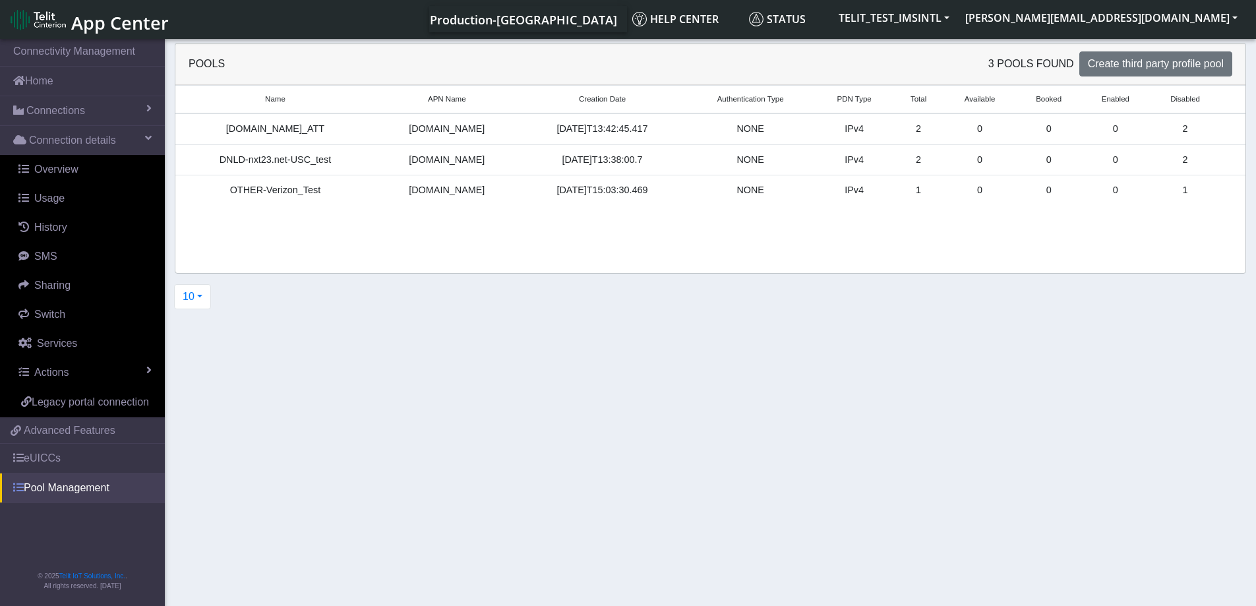
click at [51, 486] on link "Pool Management" at bounding box center [82, 487] width 165 height 29
